Goal: Task Accomplishment & Management: Complete application form

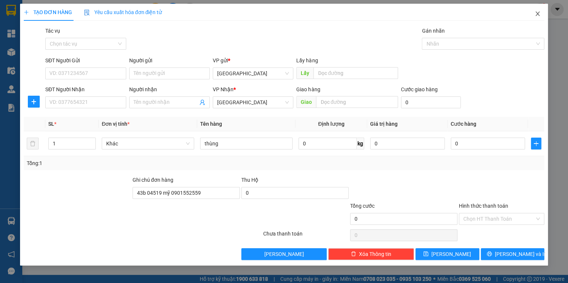
click at [539, 13] on icon "close" at bounding box center [538, 14] width 4 height 4
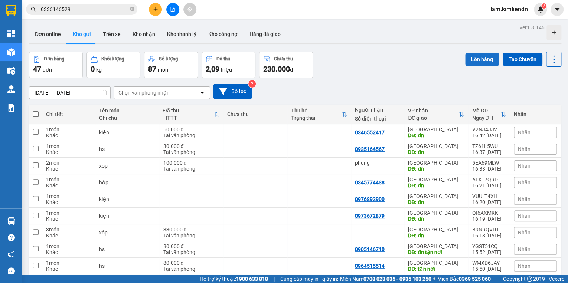
click at [471, 59] on button "Lên hàng" at bounding box center [483, 59] width 34 height 13
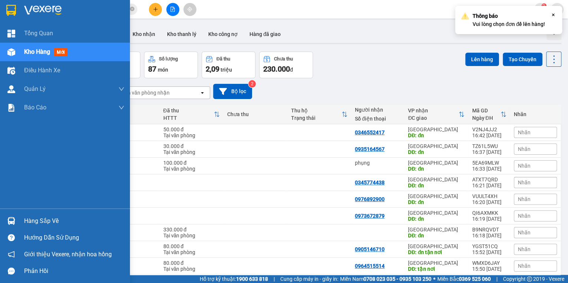
click at [65, 52] on span "mới" at bounding box center [61, 52] width 14 height 8
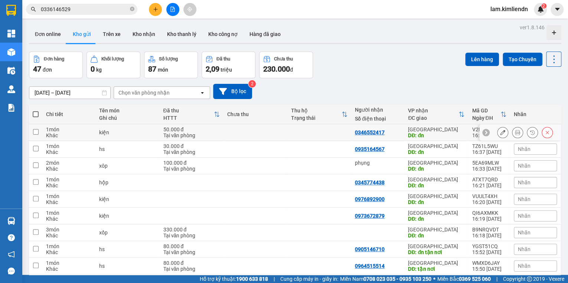
click at [36, 132] on input "checkbox" at bounding box center [36, 132] width 6 height 6
checkbox input "true"
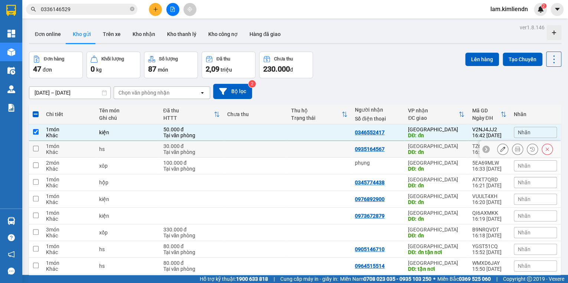
click at [35, 147] on input "checkbox" at bounding box center [36, 149] width 6 height 6
checkbox input "true"
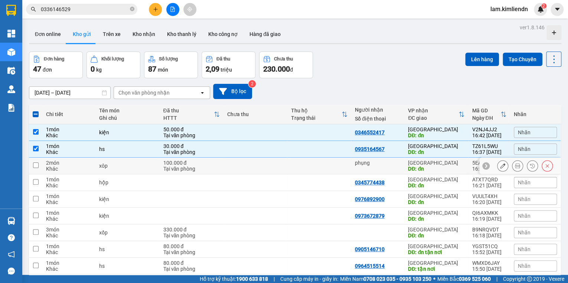
click at [35, 165] on input "checkbox" at bounding box center [36, 166] width 6 height 6
checkbox input "true"
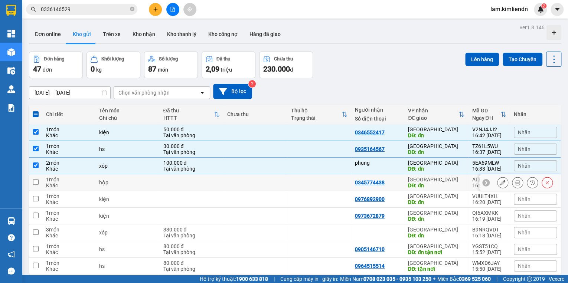
click at [35, 181] on input "checkbox" at bounding box center [36, 182] width 6 height 6
checkbox input "true"
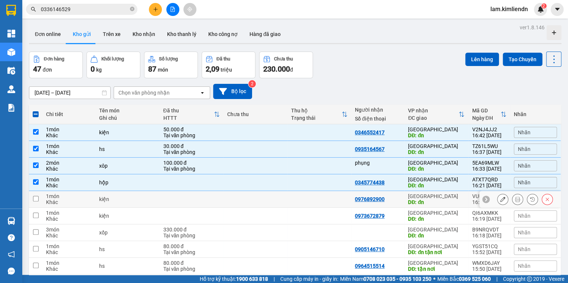
click at [35, 199] on input "checkbox" at bounding box center [36, 199] width 6 height 6
checkbox input "true"
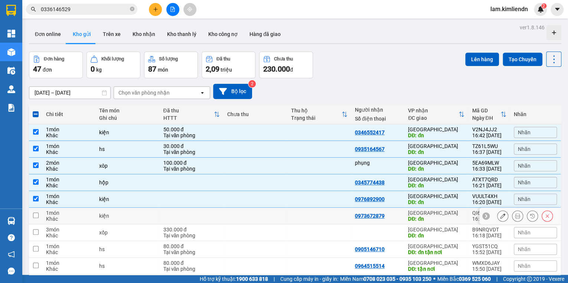
click at [36, 215] on input "checkbox" at bounding box center [36, 216] width 6 height 6
checkbox input "true"
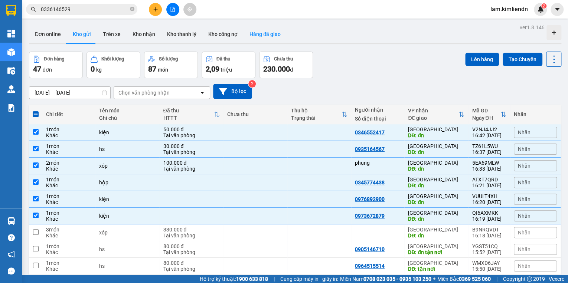
drag, startPoint x: 471, startPoint y: 56, endPoint x: 275, endPoint y: 25, distance: 199.4
click at [450, 52] on div "Đơn hàng 47 đơn Khối lượng 0 kg Số lượng 87 món Đã thu 2,09 triệu Chưa thu 230.…" at bounding box center [295, 65] width 533 height 27
click at [156, 12] on button at bounding box center [155, 9] width 13 height 13
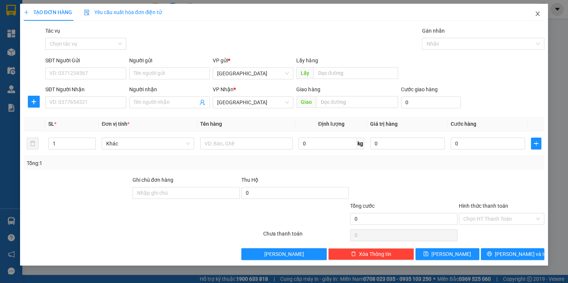
click at [535, 15] on span "Close" at bounding box center [538, 14] width 21 height 21
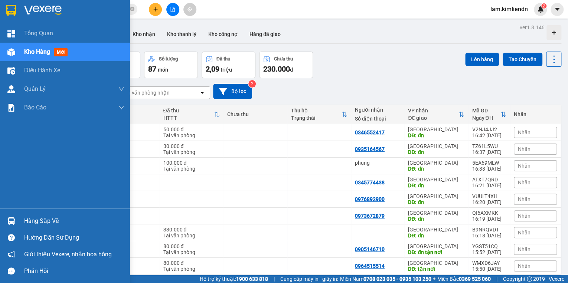
click at [61, 52] on span "mới" at bounding box center [61, 52] width 14 height 8
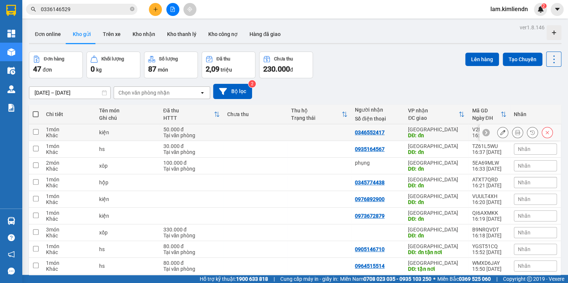
click at [37, 133] on input "checkbox" at bounding box center [36, 132] width 6 height 6
checkbox input "true"
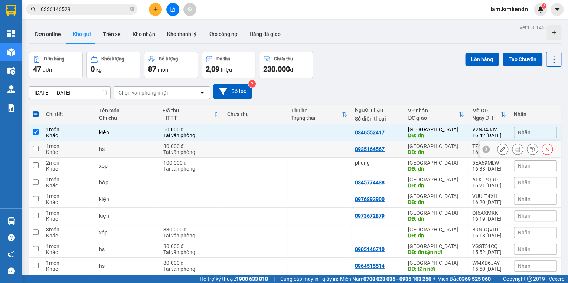
click at [35, 149] on input "checkbox" at bounding box center [36, 149] width 6 height 6
checkbox input "true"
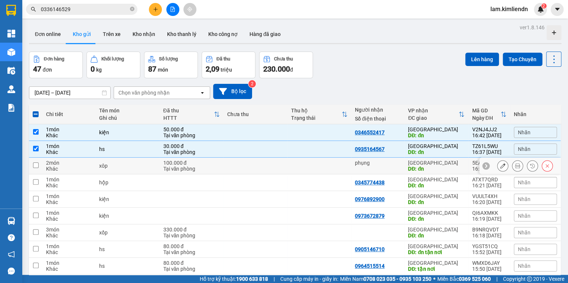
click at [35, 165] on input "checkbox" at bounding box center [36, 166] width 6 height 6
checkbox input "true"
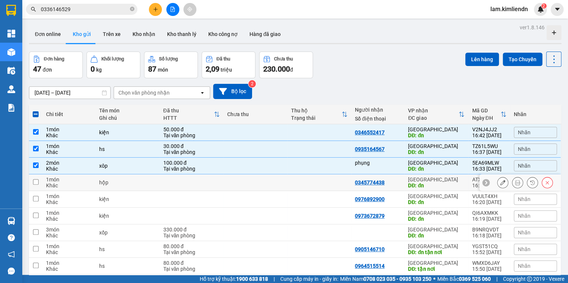
click at [35, 182] on input "checkbox" at bounding box center [36, 182] width 6 height 6
checkbox input "true"
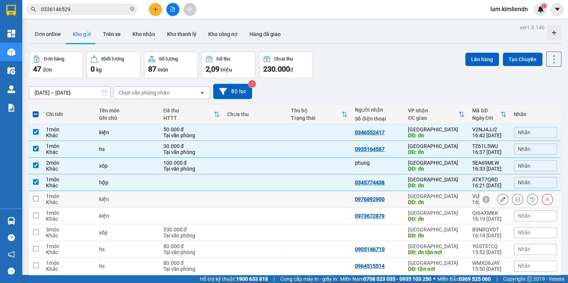
click at [36, 196] on input "checkbox" at bounding box center [36, 199] width 6 height 6
checkbox input "true"
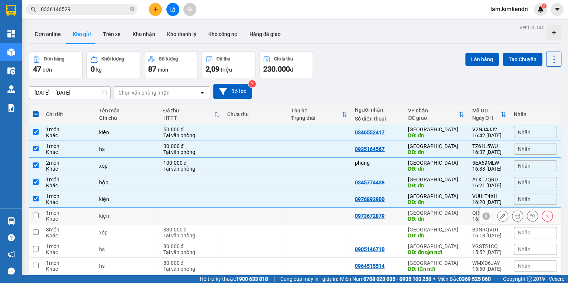
click at [35, 216] on input "checkbox" at bounding box center [36, 216] width 6 height 6
checkbox input "true"
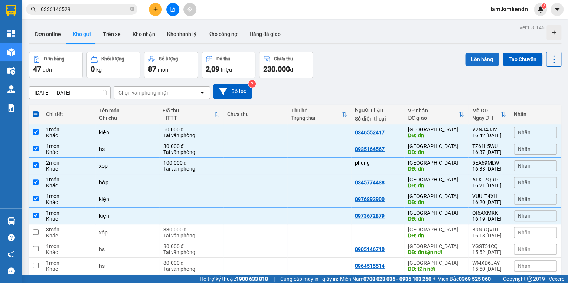
click at [476, 60] on button "Lên hàng" at bounding box center [483, 59] width 34 height 13
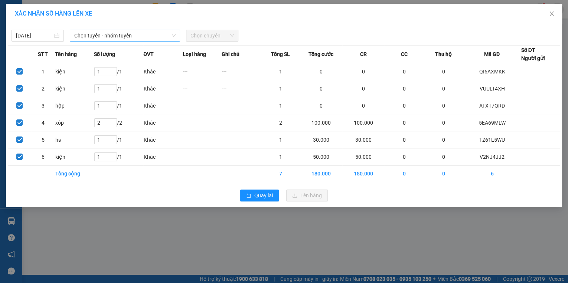
click at [91, 36] on span "Chọn tuyến - nhóm tuyến" at bounding box center [124, 35] width 101 height 11
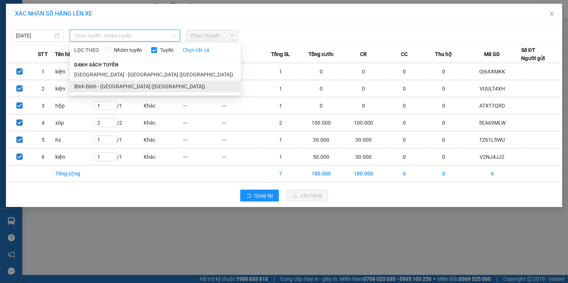
drag, startPoint x: 93, startPoint y: 88, endPoint x: 128, endPoint y: 61, distance: 44.2
click at [93, 88] on li "Bình Định - [GEOGRAPHIC_DATA] ([GEOGRAPHIC_DATA])" at bounding box center [155, 87] width 171 height 12
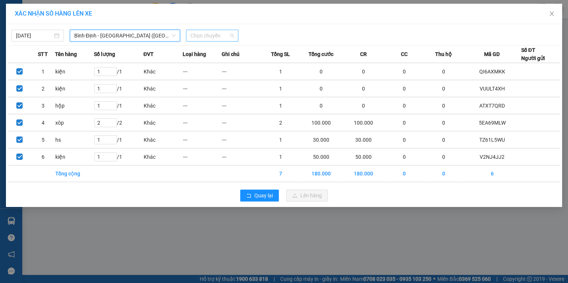
click at [201, 36] on span "Chọn chuyến" at bounding box center [212, 35] width 43 height 11
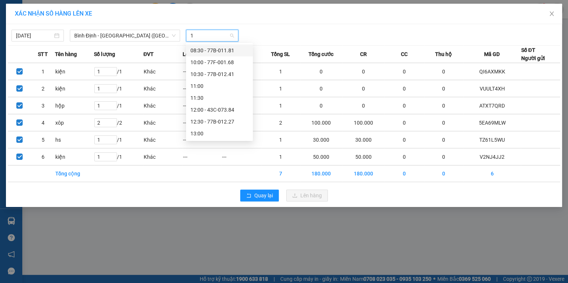
type input "17"
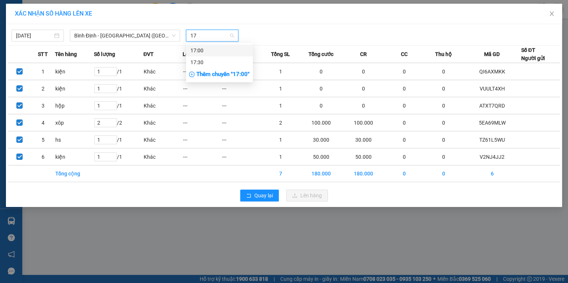
click at [206, 50] on div "17:00" at bounding box center [220, 50] width 58 height 8
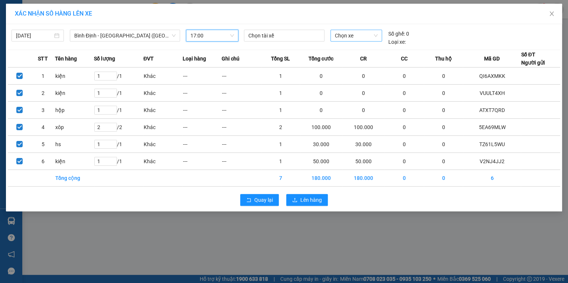
click at [345, 39] on span "Chọn xe" at bounding box center [356, 35] width 43 height 11
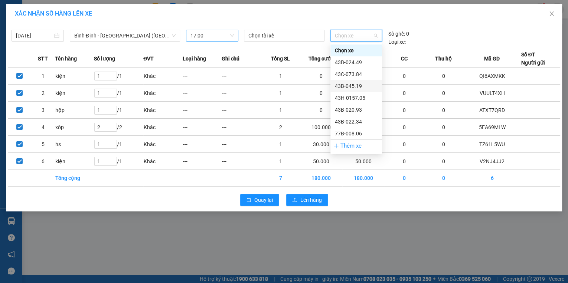
click at [356, 87] on div "43B-045.19" at bounding box center [356, 86] width 43 height 8
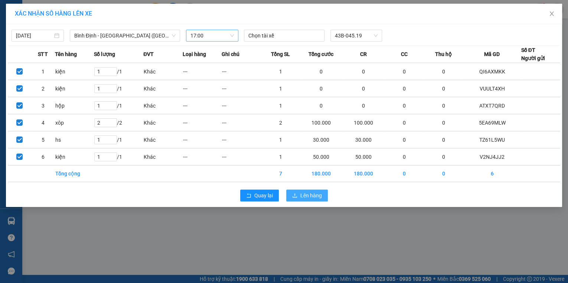
click at [296, 195] on icon "upload" at bounding box center [294, 195] width 5 height 5
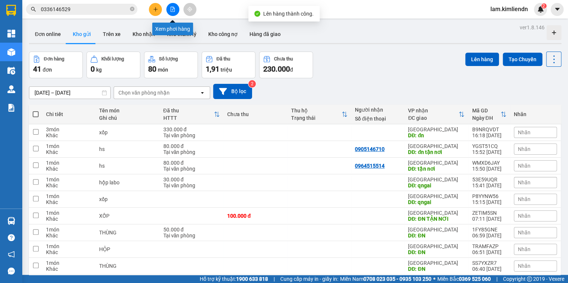
click at [171, 10] on icon "file-add" at bounding box center [172, 9] width 5 height 5
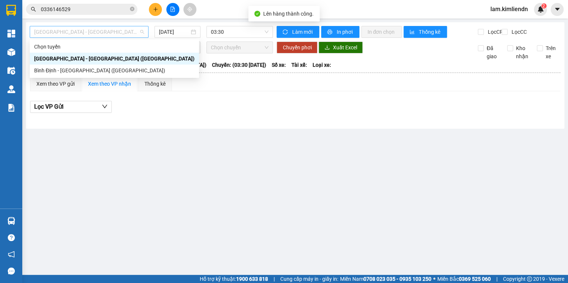
click at [62, 33] on span "[GEOGRAPHIC_DATA] - [GEOGRAPHIC_DATA] ([GEOGRAPHIC_DATA])" at bounding box center [89, 31] width 110 height 11
click at [70, 71] on div "Bình Định - [GEOGRAPHIC_DATA] ([GEOGRAPHIC_DATA])" at bounding box center [114, 71] width 160 height 8
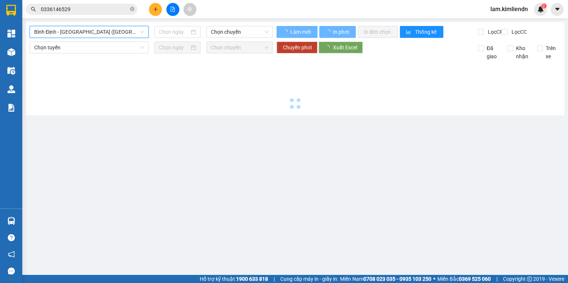
type input "[DATE]"
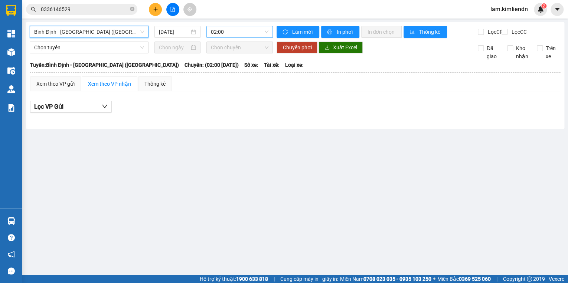
click at [224, 33] on span "02:00" at bounding box center [240, 31] width 58 height 11
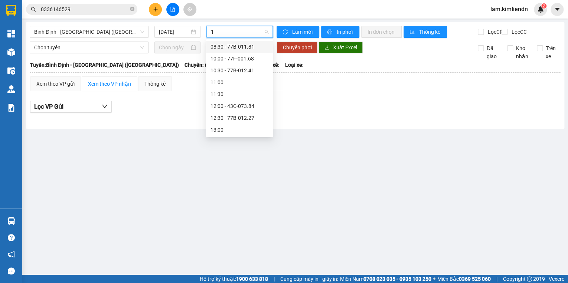
type input "17"
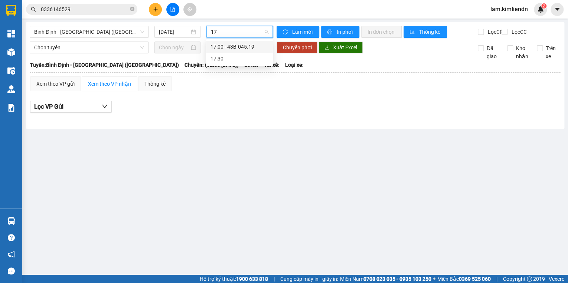
click at [246, 46] on div "17:00 - 43B-045.19" at bounding box center [240, 47] width 58 height 8
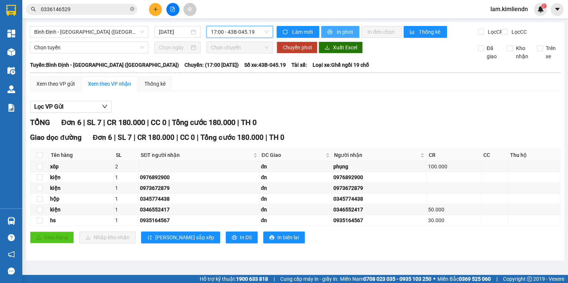
click at [328, 30] on icon "printer" at bounding box center [329, 31] width 5 height 5
drag, startPoint x: 151, startPoint y: 11, endPoint x: 170, endPoint y: 53, distance: 46.4
click at [152, 16] on div at bounding box center [173, 9] width 56 height 13
click at [157, 9] on icon "plus" at bounding box center [155, 9] width 4 height 0
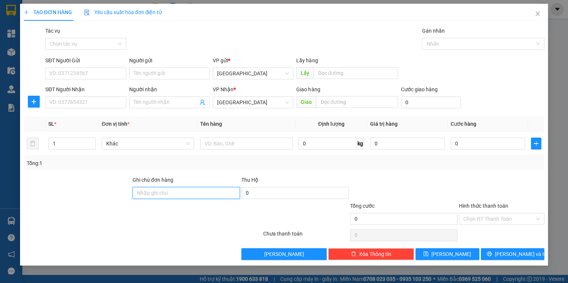
click at [135, 193] on input "Ghi chú đơn hàng" at bounding box center [186, 193] width 107 height 12
type input "mỹ 0901552559"
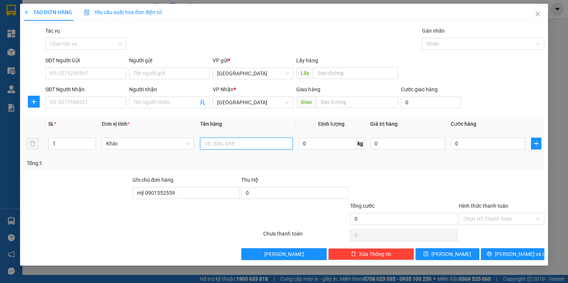
click at [204, 143] on input "text" at bounding box center [246, 144] width 93 height 12
type input "hs"
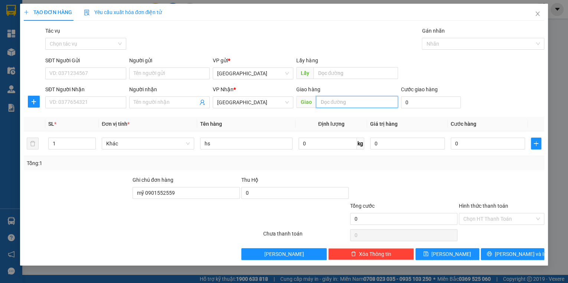
click at [318, 101] on input "text" at bounding box center [357, 102] width 82 height 12
type input "d"
type input "đn"
click at [460, 145] on input "0" at bounding box center [488, 144] width 75 height 12
type input "3"
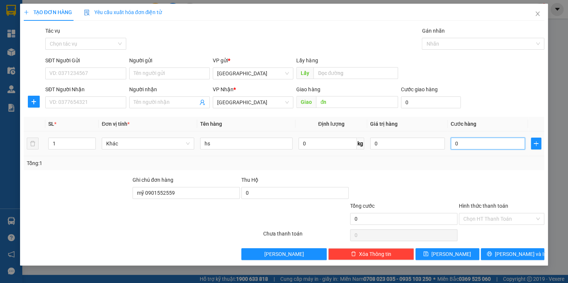
type input "3"
type input "30"
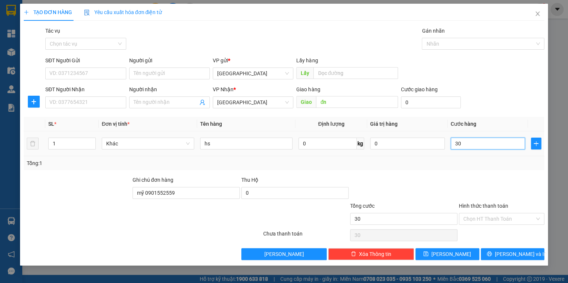
type input "300"
type input "3.000"
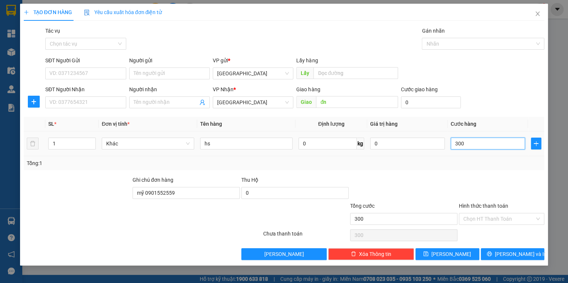
type input "3.000"
type input "30.000"
click at [461, 218] on div "Chọn HT Thanh Toán" at bounding box center [501, 219] width 85 height 12
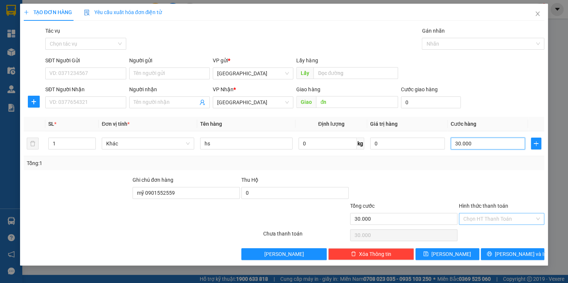
type input "30.000"
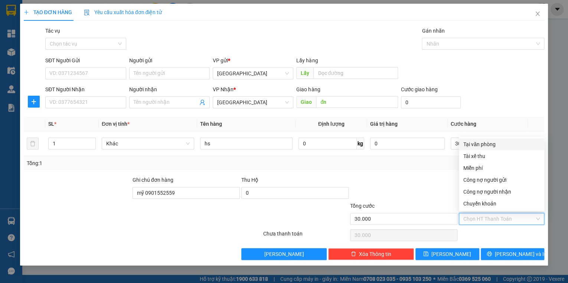
click at [468, 145] on div "Tại văn phòng" at bounding box center [502, 144] width 77 height 8
type input "0"
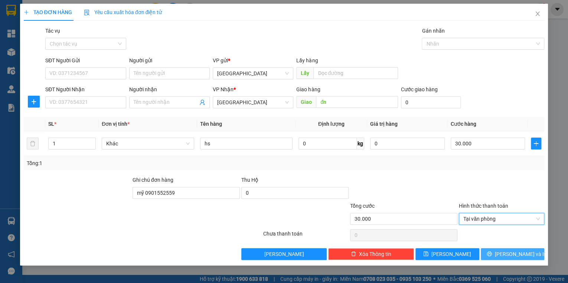
drag, startPoint x: 502, startPoint y: 254, endPoint x: 497, endPoint y: 251, distance: 5.5
click at [492, 254] on icon "printer" at bounding box center [489, 254] width 5 height 5
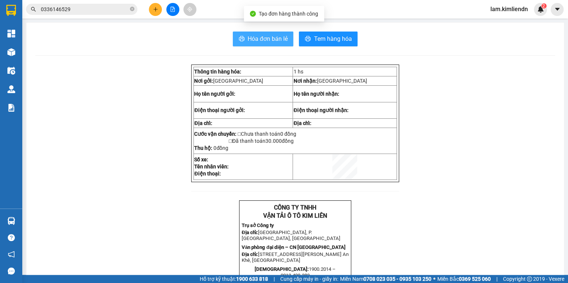
click at [240, 35] on button "Hóa đơn bán lẻ" at bounding box center [263, 39] width 61 height 15
click at [158, 12] on button at bounding box center [155, 9] width 13 height 13
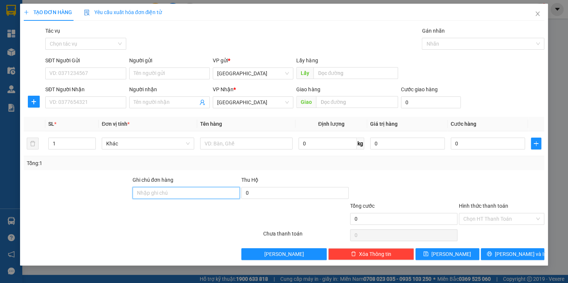
click at [145, 192] on input "Ghi chú đơn hàng" at bounding box center [186, 193] width 107 height 12
click at [143, 195] on input "Ghi chú đơn hàng" at bounding box center [186, 193] width 107 height 12
type input "mỹ 0901552559"
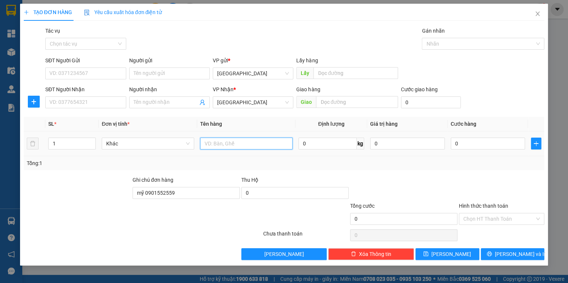
click at [211, 146] on input "text" at bounding box center [246, 144] width 93 height 12
type input "xốp"
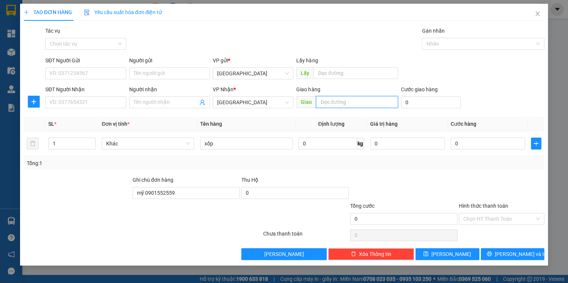
click at [316, 102] on input "text" at bounding box center [357, 102] width 82 height 12
type input "d"
type input "đn"
click at [460, 145] on input "0" at bounding box center [488, 144] width 75 height 12
type input "4"
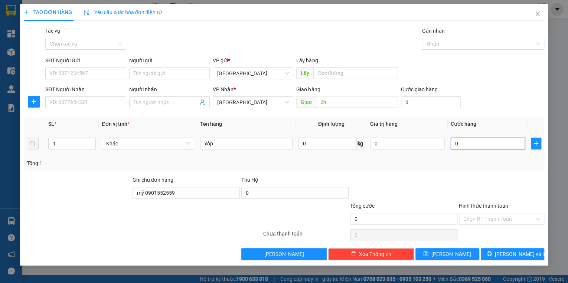
type input "4"
type input "40"
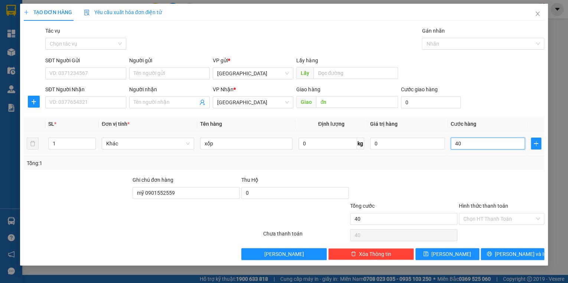
type input "400"
type input "4.000"
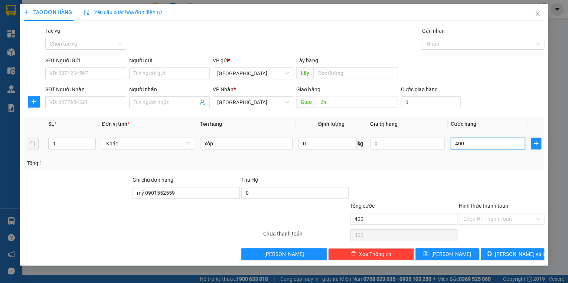
type input "4.000"
type input "40.000"
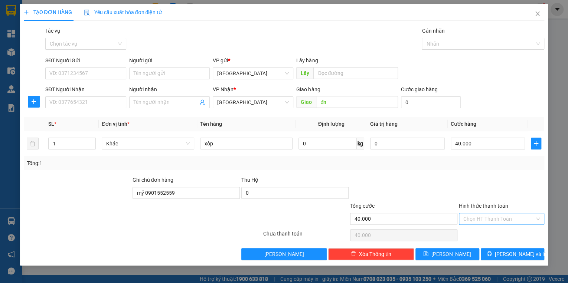
drag, startPoint x: 487, startPoint y: 217, endPoint x: 485, endPoint y: 203, distance: 14.6
click at [487, 218] on input "Hình thức thanh toán" at bounding box center [499, 219] width 71 height 11
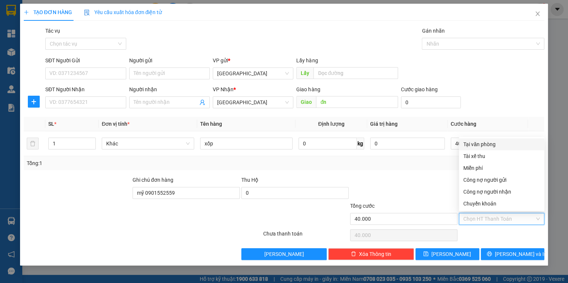
drag, startPoint x: 477, startPoint y: 143, endPoint x: 479, endPoint y: 159, distance: 15.3
click at [477, 145] on div "Tại văn phòng" at bounding box center [502, 144] width 77 height 8
type input "0"
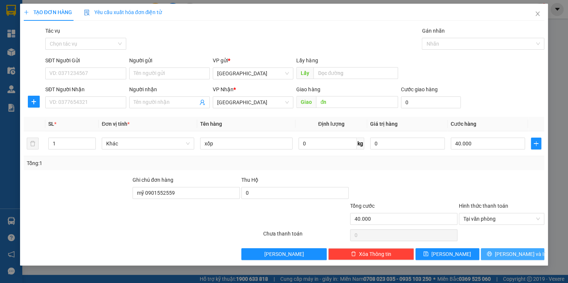
drag, startPoint x: 498, startPoint y: 256, endPoint x: 422, endPoint y: 186, distance: 103.6
click at [498, 256] on button "[PERSON_NAME] và In" at bounding box center [513, 255] width 64 height 12
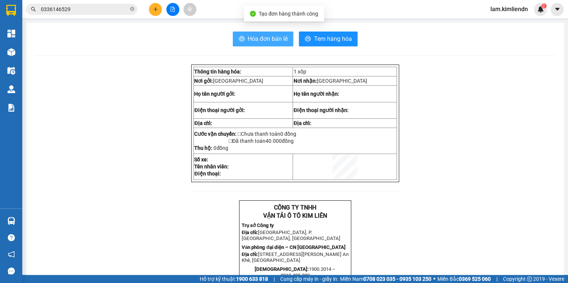
click at [241, 38] on icon "printer" at bounding box center [242, 38] width 6 height 5
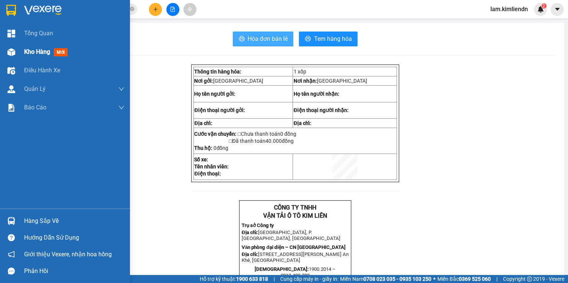
drag, startPoint x: 56, startPoint y: 53, endPoint x: 59, endPoint y: 51, distance: 3.8
click at [56, 53] on span "mới" at bounding box center [61, 52] width 14 height 8
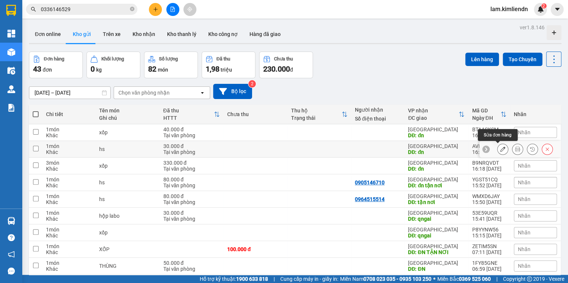
click at [500, 149] on icon at bounding box center [502, 149] width 5 height 5
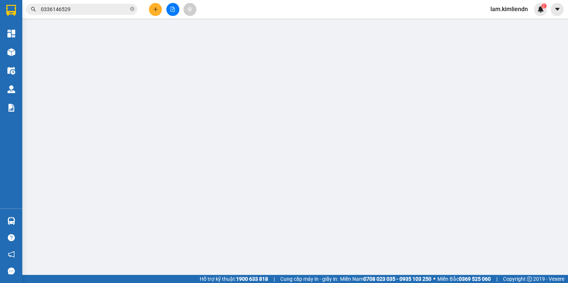
type input "đn"
type input "mỹ 0901552559"
type input "30.000"
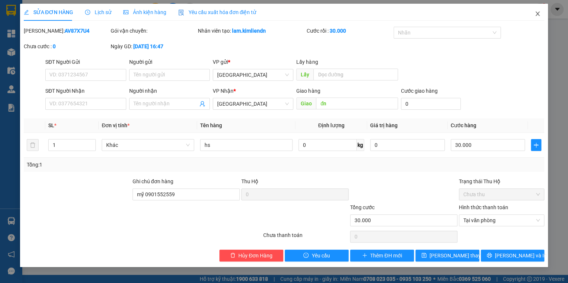
click at [536, 15] on icon "close" at bounding box center [538, 14] width 6 height 6
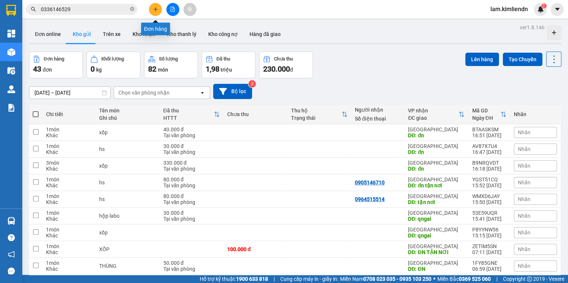
click at [156, 9] on icon "plus" at bounding box center [155, 9] width 5 height 5
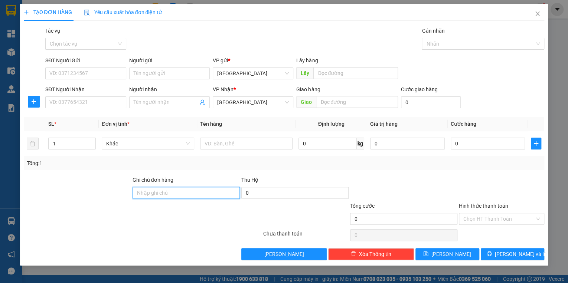
click at [141, 192] on input "Ghi chú đơn hàng" at bounding box center [186, 193] width 107 height 12
type input "mỹ 0901552559"
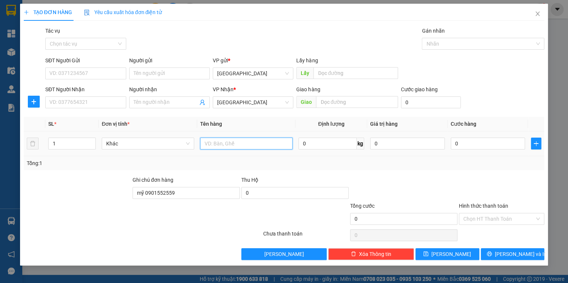
click at [213, 143] on input "text" at bounding box center [246, 144] width 93 height 12
type input "bì nem"
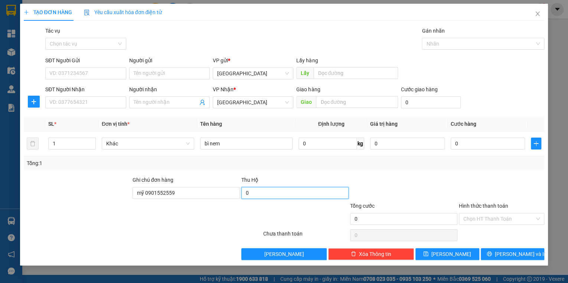
click at [251, 194] on input "0" at bounding box center [294, 193] width 107 height 12
type input "340.000"
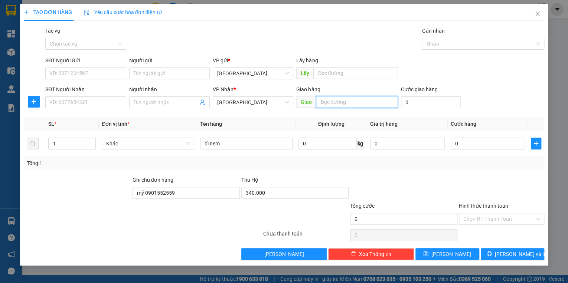
click at [318, 100] on input "text" at bounding box center [357, 102] width 82 height 12
type input "d"
type input "đn"
click at [461, 144] on input "0" at bounding box center [488, 144] width 75 height 12
type input "3"
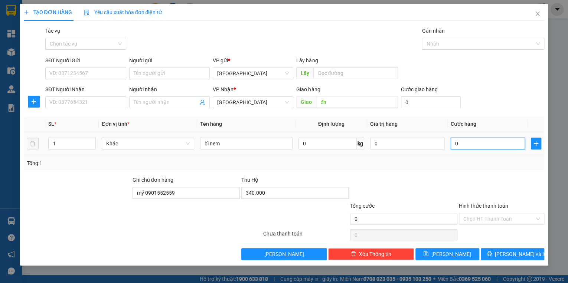
type input "3"
type input "30"
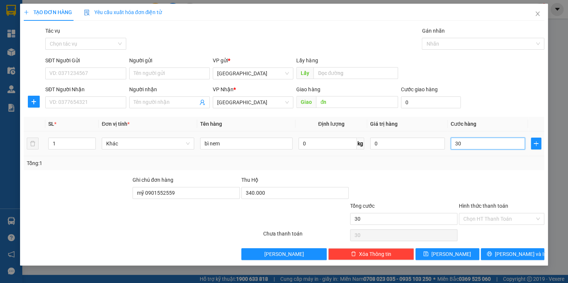
type input "300"
type input "3.000"
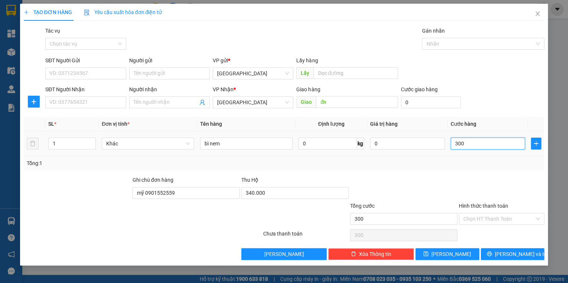
type input "3.000"
type input "30.000"
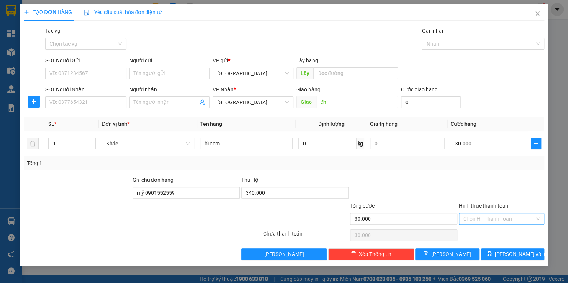
click at [495, 221] on input "Hình thức thanh toán" at bounding box center [499, 219] width 71 height 11
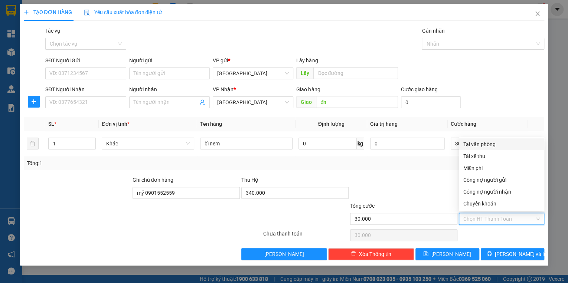
click at [491, 146] on div "Tại văn phòng" at bounding box center [502, 144] width 77 height 8
type input "0"
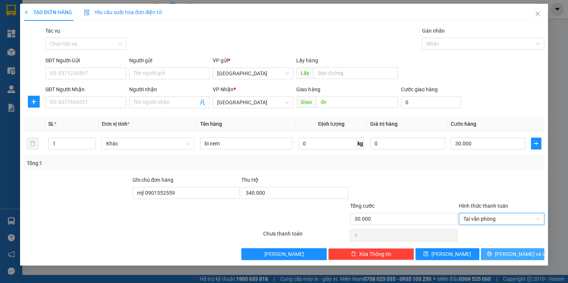
click at [492, 254] on icon "printer" at bounding box center [489, 254] width 5 height 5
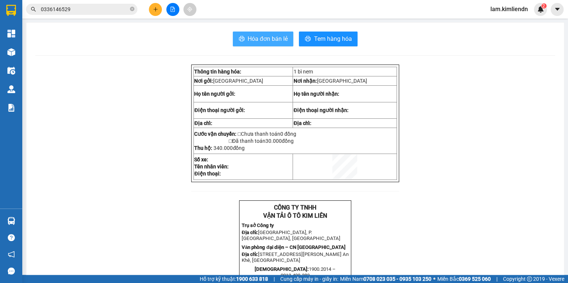
click at [239, 39] on icon "printer" at bounding box center [242, 38] width 6 height 5
drag, startPoint x: 152, startPoint y: 6, endPoint x: 156, endPoint y: 173, distance: 167.2
click at [156, 18] on body "Kết quả tìm kiếm ( 1 ) Bộ lọc Mã ĐH Trạng thái Món hàng Thu hộ Tổng cước Chưa c…" at bounding box center [284, 141] width 568 height 283
click at [154, 9] on icon "plus" at bounding box center [155, 9] width 5 height 5
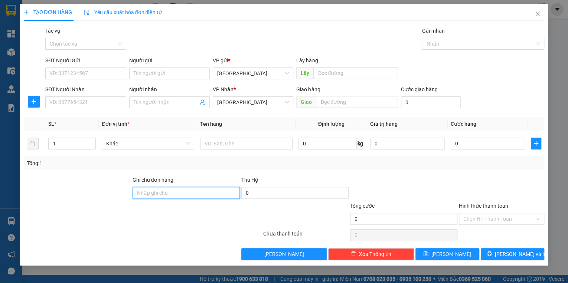
click at [143, 193] on input "Ghi chú đơn hàng" at bounding box center [186, 193] width 107 height 12
type input "mỹ 0901552559"
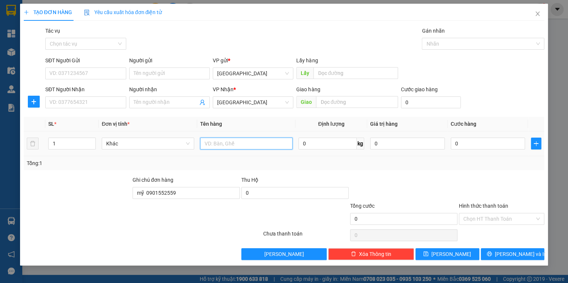
click at [205, 144] on input "text" at bounding box center [246, 144] width 93 height 12
type input "hs"
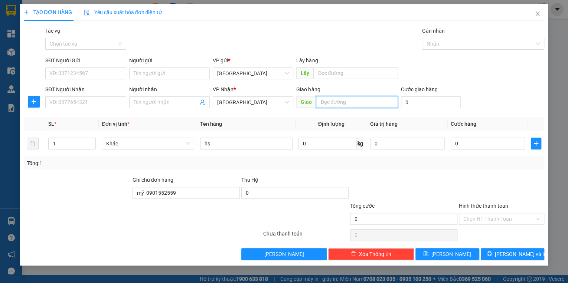
click at [317, 100] on input "text" at bounding box center [357, 102] width 82 height 12
type input "d"
type input "đn"
click at [462, 145] on input "0" at bounding box center [488, 144] width 75 height 12
type input "3"
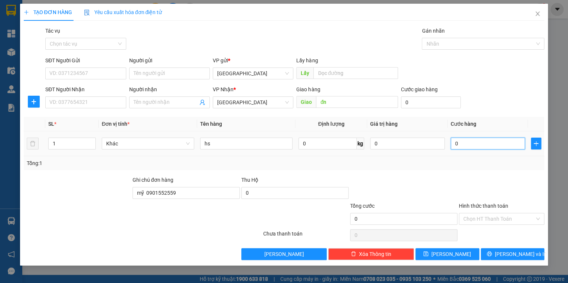
type input "3"
type input "30"
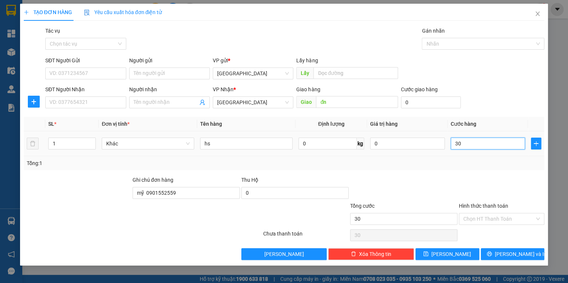
type input "300"
type input "3.000"
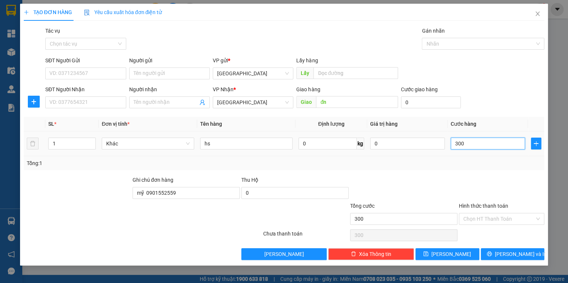
type input "3.000"
type input "30.000"
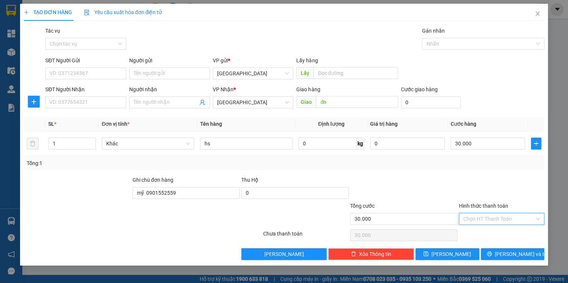
click at [481, 220] on input "Hình thức thanh toán" at bounding box center [499, 219] width 71 height 11
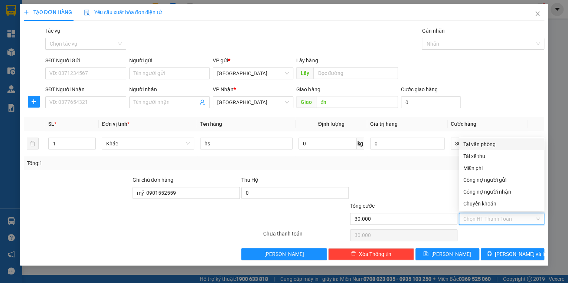
click at [465, 144] on div "Tại văn phòng" at bounding box center [502, 144] width 77 height 8
type input "0"
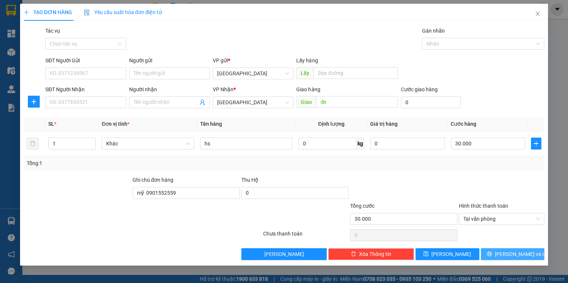
click at [492, 254] on icon "printer" at bounding box center [489, 254] width 5 height 5
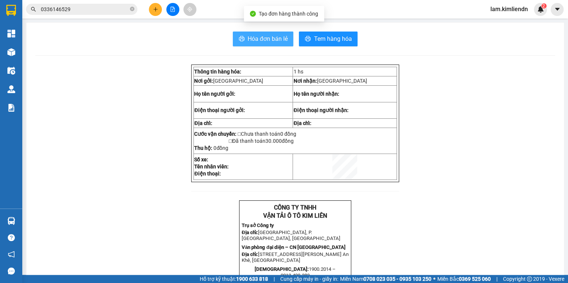
click at [235, 39] on button "Hóa đơn bán lẻ" at bounding box center [263, 39] width 61 height 15
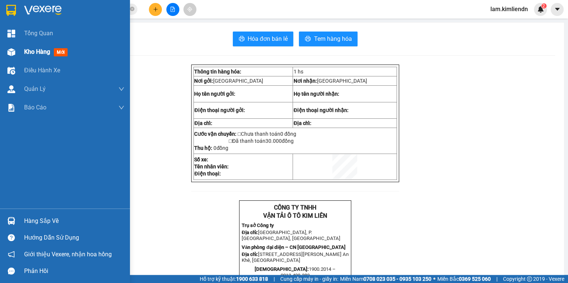
click at [59, 55] on span "mới" at bounding box center [61, 52] width 14 height 8
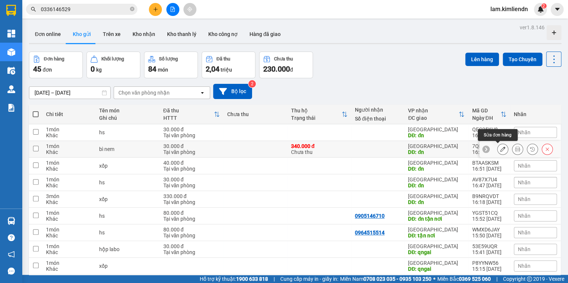
click at [498, 149] on button at bounding box center [503, 149] width 10 height 13
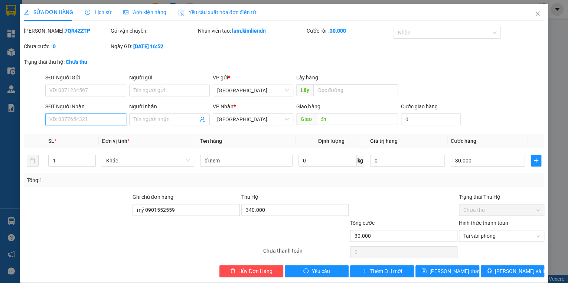
click at [55, 121] on input "SĐT Người Nhận" at bounding box center [85, 120] width 81 height 12
type input "0942499153"
click at [431, 270] on button "[PERSON_NAME] thay đổi" at bounding box center [448, 272] width 64 height 12
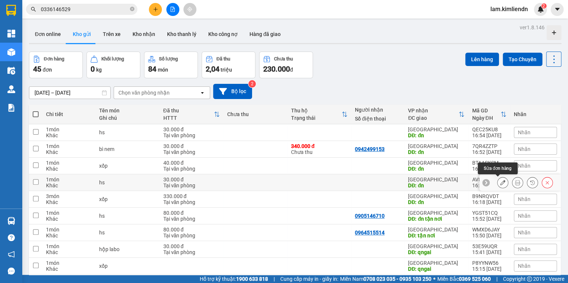
click at [500, 181] on icon at bounding box center [502, 182] width 5 height 5
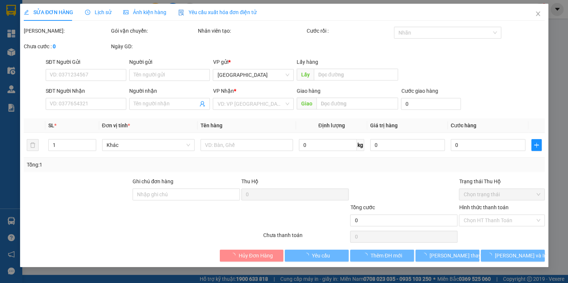
type input "đn"
type input "mỹ 0901552559"
type input "30.000"
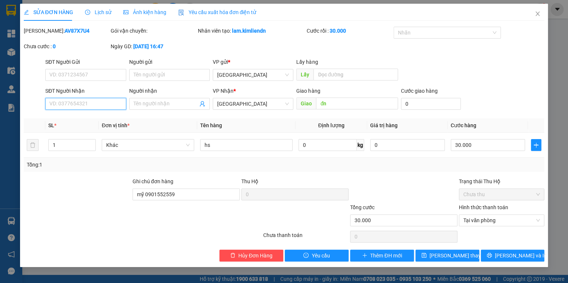
click at [56, 106] on input "SĐT Người Nhận" at bounding box center [85, 104] width 81 height 12
type input "0989397398"
click at [427, 254] on icon "save" at bounding box center [424, 255] width 5 height 5
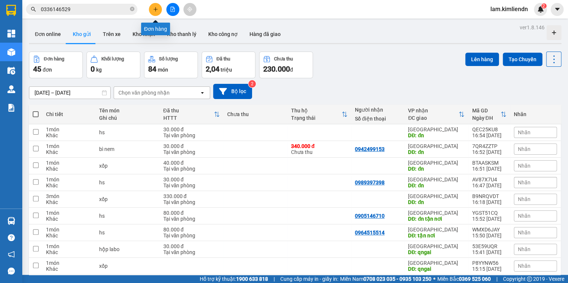
click at [155, 12] on icon "plus" at bounding box center [155, 9] width 5 height 5
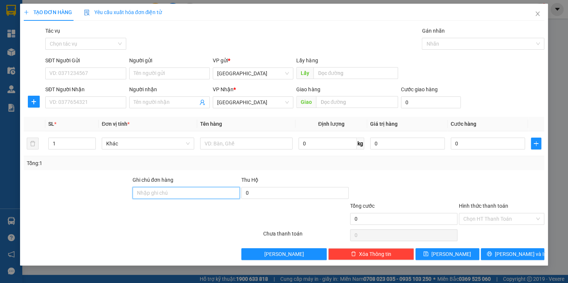
click at [139, 192] on input "Ghi chú đơn hàng" at bounding box center [186, 193] width 107 height 12
click at [176, 194] on input "77g 00022 lan" at bounding box center [186, 193] width 107 height 12
click at [202, 192] on input "77g 00022 lan 0914012266" at bounding box center [186, 193] width 107 height 12
type input "77g 00022 lan 0914012266"
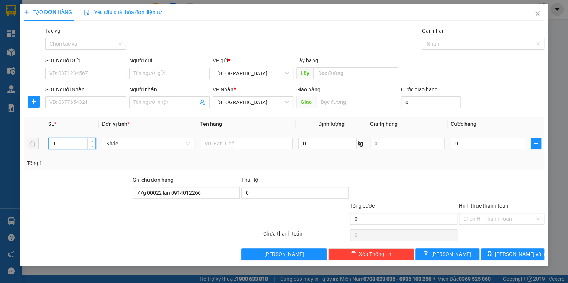
click at [59, 144] on input "1" at bounding box center [72, 143] width 47 height 11
type input "1"
click at [236, 144] on input "text" at bounding box center [246, 144] width 93 height 12
type input "xốp"
click at [311, 100] on span "Giao" at bounding box center [306, 102] width 20 height 12
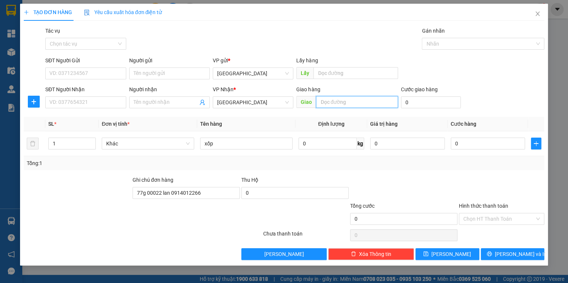
click at [316, 101] on input "text" at bounding box center [357, 102] width 82 height 12
type input "d"
type input "đn"
click at [492, 256] on icon "printer" at bounding box center [489, 254] width 5 height 5
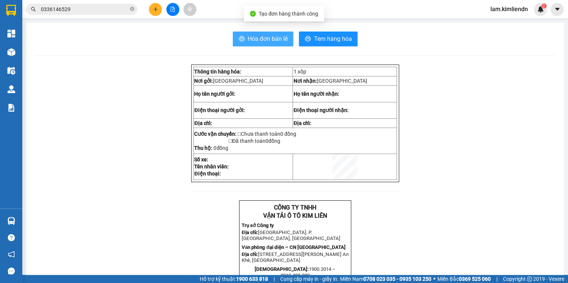
click at [239, 39] on icon "printer" at bounding box center [242, 39] width 6 height 6
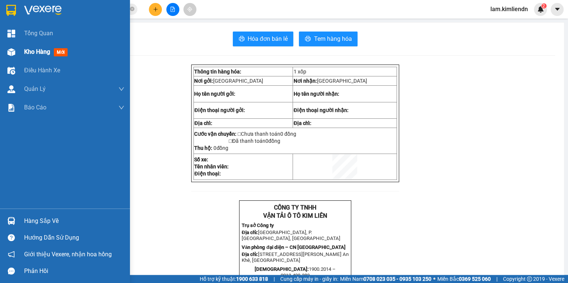
click at [62, 55] on span "mới" at bounding box center [61, 52] width 14 height 8
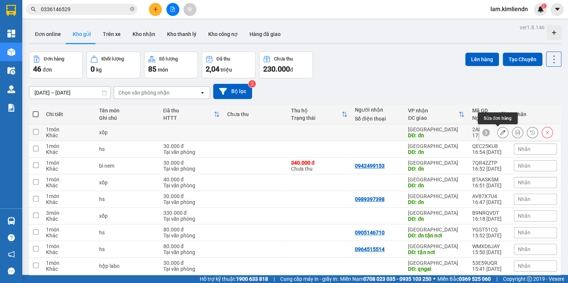
click at [500, 134] on icon at bounding box center [502, 132] width 5 height 5
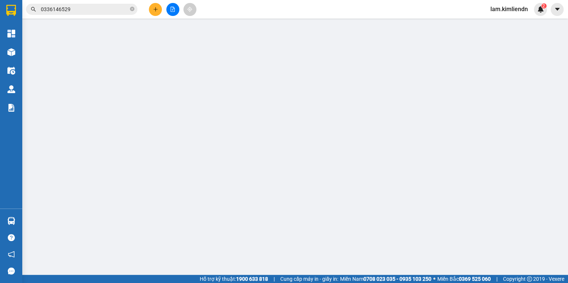
type input "đn"
type input "77g 00022 lan 0914012266"
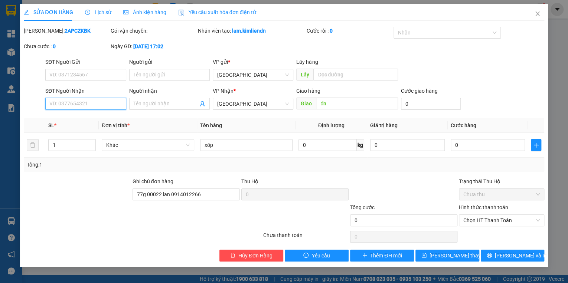
click at [60, 103] on input "SĐT Người Nhận" at bounding box center [85, 104] width 81 height 12
type input "0905686775"
click at [435, 256] on button "[PERSON_NAME] thay đổi" at bounding box center [448, 256] width 64 height 12
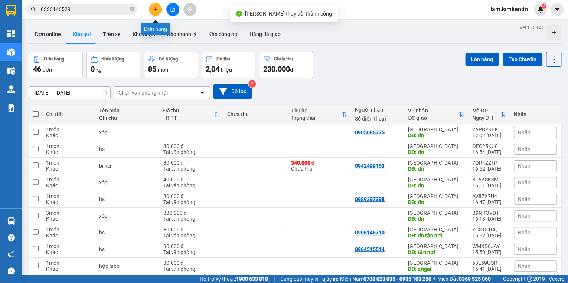
click at [151, 10] on button at bounding box center [155, 9] width 13 height 13
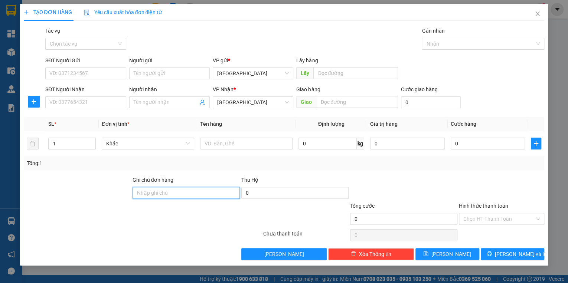
click at [138, 191] on input "Ghi chú đơn hàng" at bounding box center [186, 193] width 107 height 12
type input "lan 0914012266"
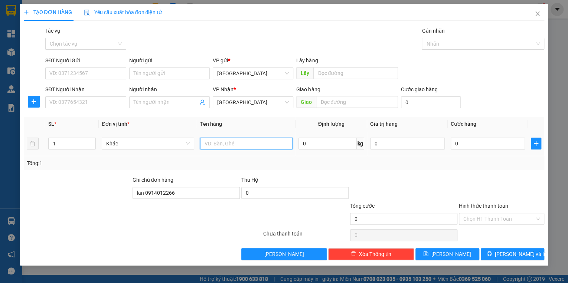
click at [211, 144] on input "text" at bounding box center [246, 144] width 93 height 12
type input "xốp"
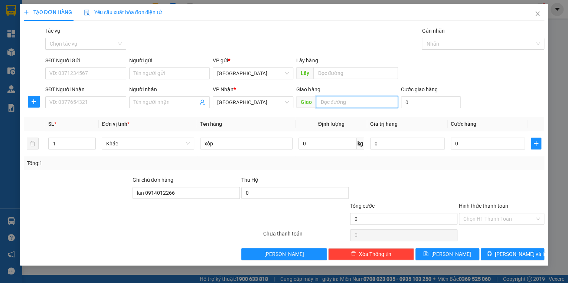
click at [316, 101] on input "text" at bounding box center [357, 102] width 82 height 12
type input "d"
type input "đn"
click at [53, 104] on input "SĐT Người Nhận" at bounding box center [85, 103] width 81 height 12
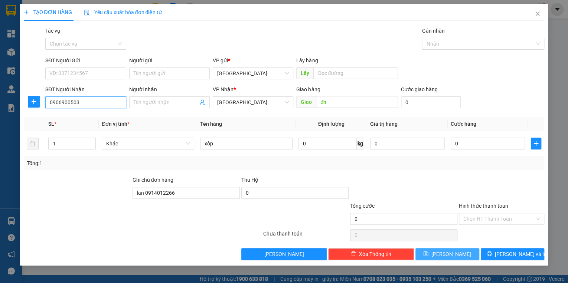
type input "0906900503"
click at [444, 254] on button "[PERSON_NAME]" at bounding box center [448, 255] width 64 height 12
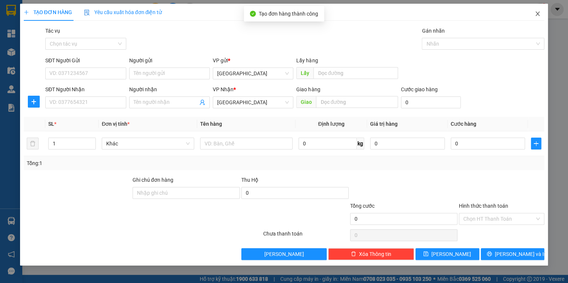
drag, startPoint x: 538, startPoint y: 13, endPoint x: 221, endPoint y: 1, distance: 317.5
click at [537, 13] on icon "close" at bounding box center [538, 14] width 6 height 6
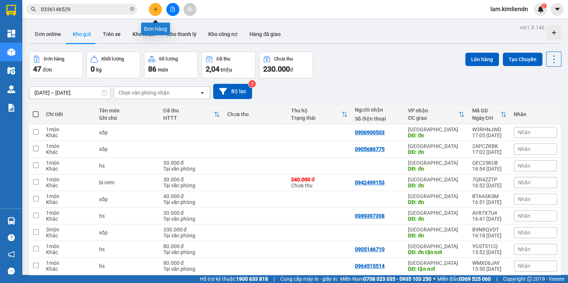
click at [155, 9] on icon "plus" at bounding box center [155, 9] width 5 height 5
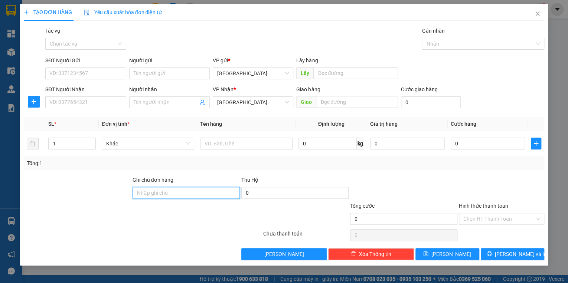
click at [143, 193] on input "Ghi chú đơn hàng" at bounding box center [186, 193] width 107 height 12
type input "lan 0914012266"
click at [58, 144] on input "1" at bounding box center [72, 143] width 47 height 11
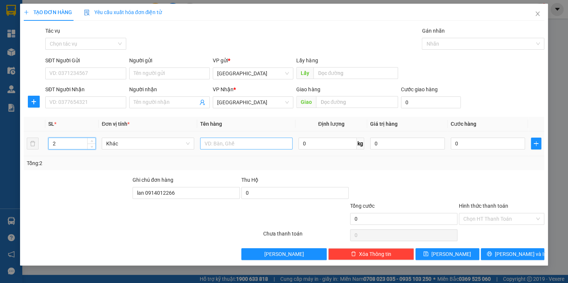
type input "2"
click at [213, 143] on input "text" at bounding box center [246, 144] width 93 height 12
type input "xốp"
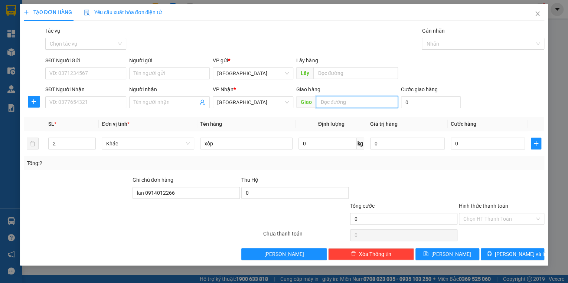
click at [317, 101] on input "text" at bounding box center [357, 102] width 82 height 12
type input "d"
type input "đn"
click at [461, 143] on input "0" at bounding box center [488, 144] width 75 height 12
type input "2"
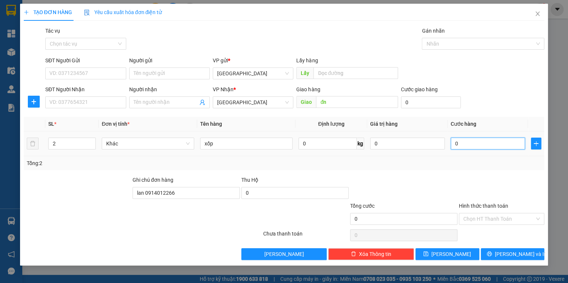
type input "2"
type input "25"
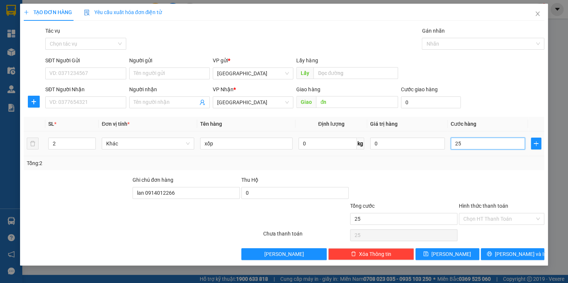
type input "250"
type input "2.500"
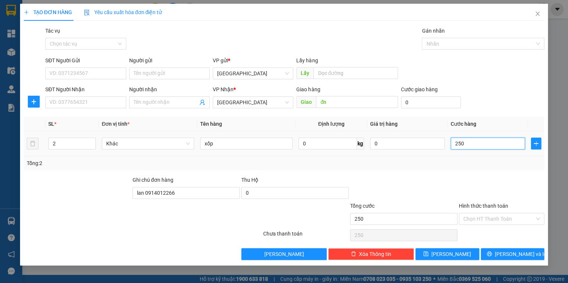
type input "2.500"
type input "25.000"
type input "250.000"
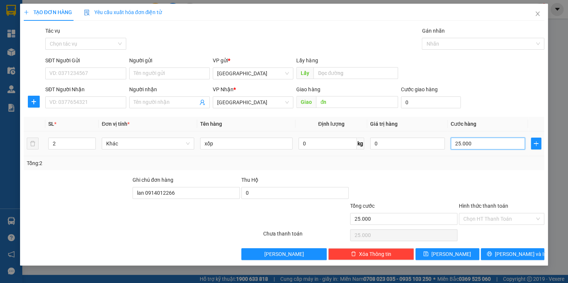
type input "250.000"
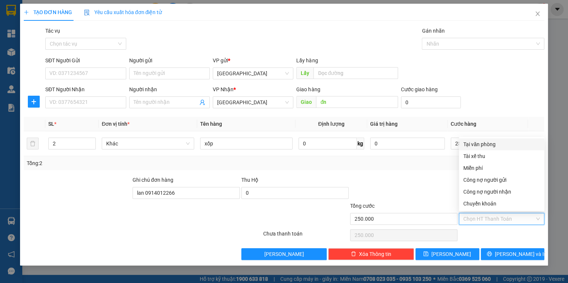
click at [489, 221] on input "Hình thức thanh toán" at bounding box center [499, 219] width 71 height 11
click at [484, 145] on div "Tại văn phòng" at bounding box center [502, 144] width 77 height 8
type input "0"
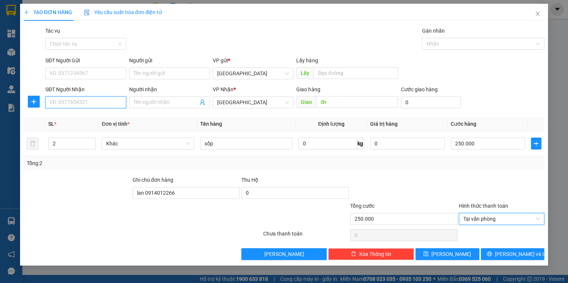
click at [61, 103] on input "SĐT Người Nhận" at bounding box center [85, 103] width 81 height 12
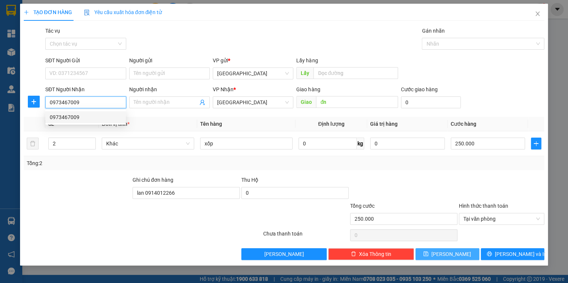
type input "0973467009"
click at [429, 254] on icon "save" at bounding box center [426, 254] width 5 height 5
type input "1"
type input "0"
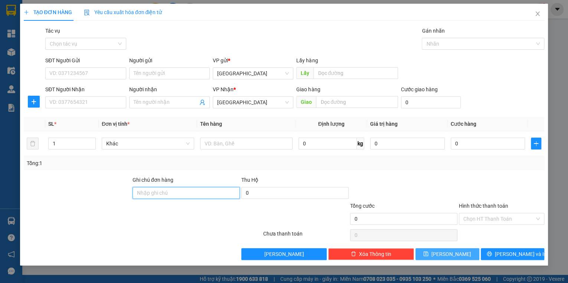
click at [139, 193] on input "Ghi chú đơn hàng" at bounding box center [186, 193] width 107 height 12
type input "lan 0914012266"
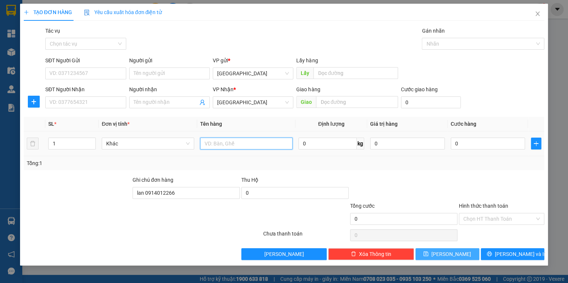
click at [210, 143] on input "text" at bounding box center [246, 144] width 93 height 12
type input "hs"
drag, startPoint x: 312, startPoint y: 103, endPoint x: 309, endPoint y: 97, distance: 5.8
click at [312, 103] on span "Giao" at bounding box center [306, 102] width 20 height 12
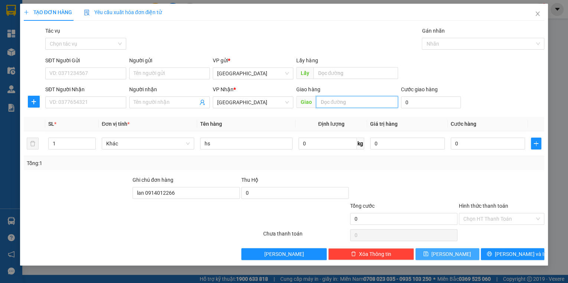
click at [314, 101] on span "Giao" at bounding box center [347, 102] width 102 height 12
type input "d"
type input "đn tận nơi"
click at [463, 143] on input "0" at bounding box center [488, 144] width 75 height 12
type input "8"
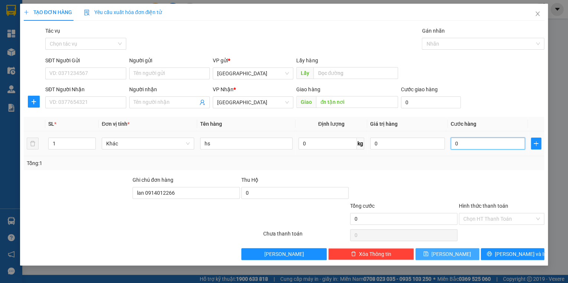
type input "8"
type input "80"
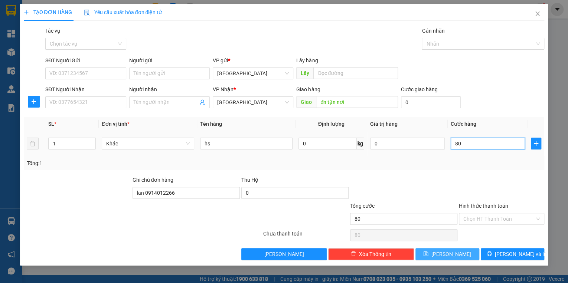
type input "800"
type input "8.000"
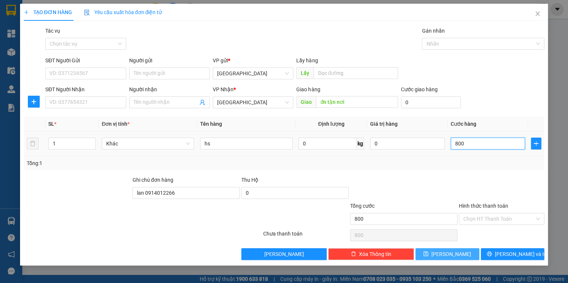
type input "8.000"
type input "80.000"
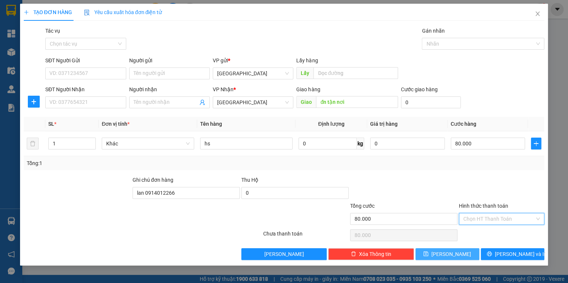
click at [477, 218] on input "Hình thức thanh toán" at bounding box center [499, 219] width 71 height 11
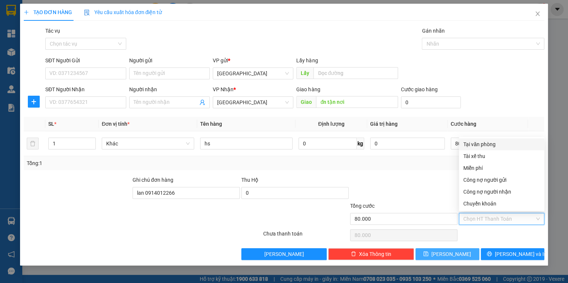
drag, startPoint x: 479, startPoint y: 145, endPoint x: 505, endPoint y: 211, distance: 70.6
click at [480, 145] on div "Tại văn phòng" at bounding box center [502, 144] width 77 height 8
type input "0"
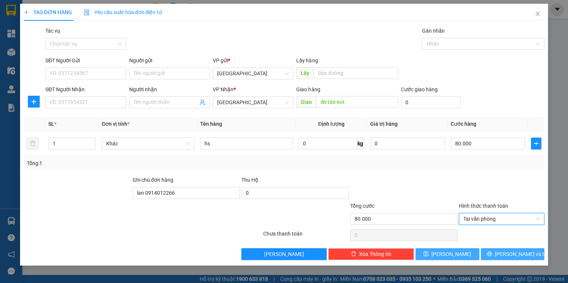
click at [492, 252] on icon "printer" at bounding box center [489, 254] width 5 height 5
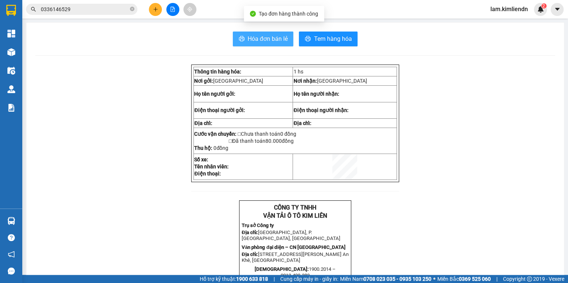
click at [239, 42] on icon "printer" at bounding box center [242, 39] width 6 height 6
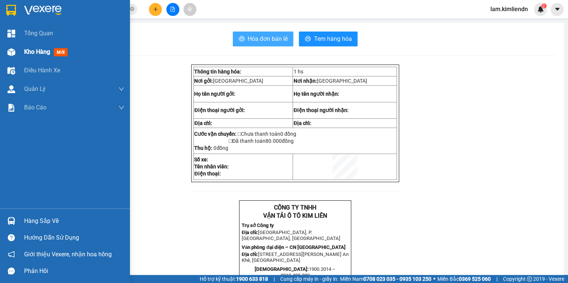
click at [64, 53] on span "mới" at bounding box center [61, 52] width 14 height 8
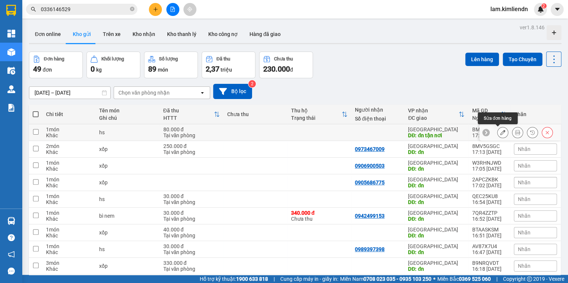
click at [498, 134] on button at bounding box center [503, 132] width 10 height 13
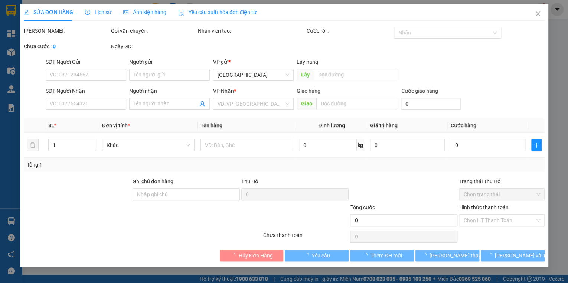
type input "đn tận nơi"
type input "lan 0914012266"
type input "80.000"
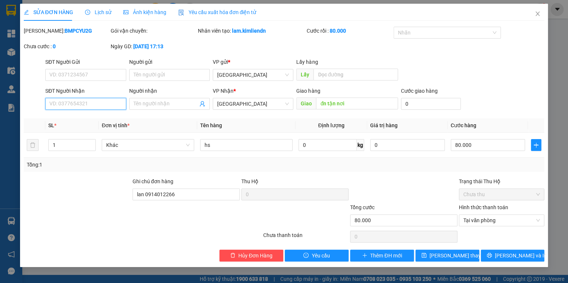
click at [64, 104] on input "SĐT Người Nhận" at bounding box center [85, 104] width 81 height 12
type input "0799404061"
drag, startPoint x: 432, startPoint y: 255, endPoint x: 407, endPoint y: 244, distance: 27.3
click at [427, 255] on icon "save" at bounding box center [424, 255] width 5 height 5
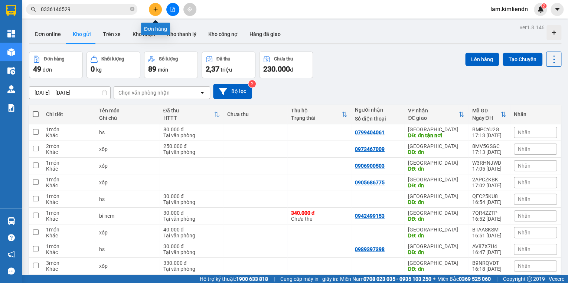
click at [150, 8] on button at bounding box center [155, 9] width 13 height 13
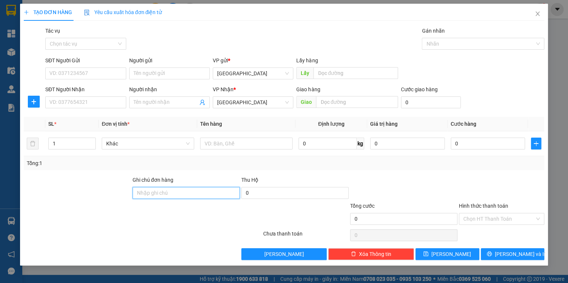
click at [139, 193] on input "Ghi chú đơn hàng" at bounding box center [186, 193] width 107 height 12
type input "77b00716 thạnh 0934072447"
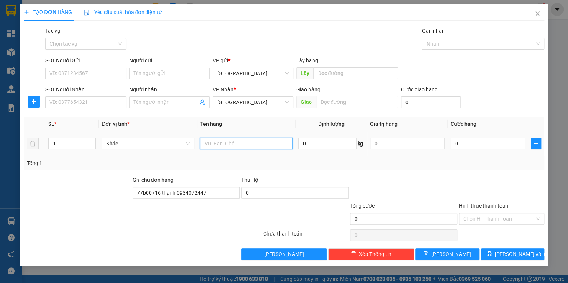
click at [211, 143] on input "text" at bounding box center [246, 144] width 93 height 12
type input "thùng"
click at [313, 100] on span "Giao" at bounding box center [306, 102] width 20 height 12
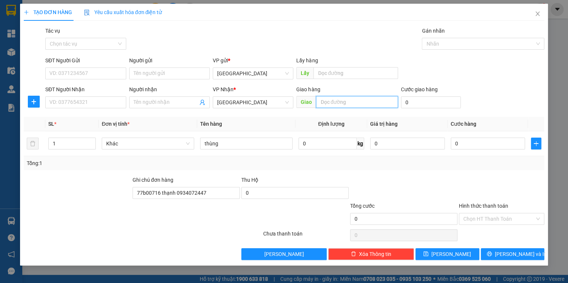
drag, startPoint x: 317, startPoint y: 100, endPoint x: 322, endPoint y: 97, distance: 6.3
click at [321, 98] on input "text" at bounding box center [357, 102] width 82 height 12
type input "bồng sơn"
click at [461, 141] on input "0" at bounding box center [488, 144] width 75 height 12
type input "3"
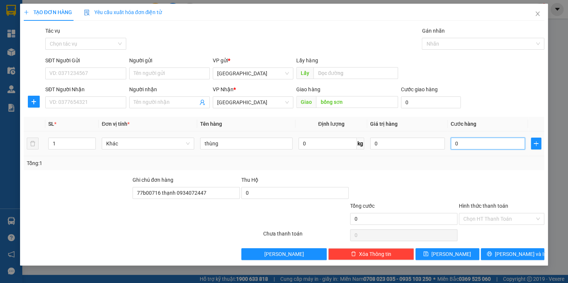
type input "3"
type input "30"
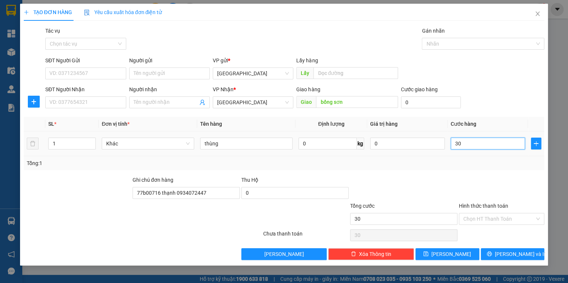
type input "300"
type input "3.000"
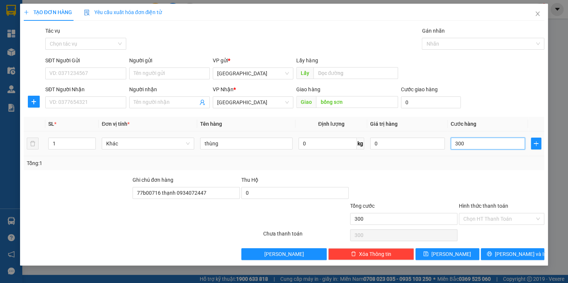
type input "3.000"
click at [475, 219] on input "Hình thức thanh toán" at bounding box center [499, 219] width 71 height 11
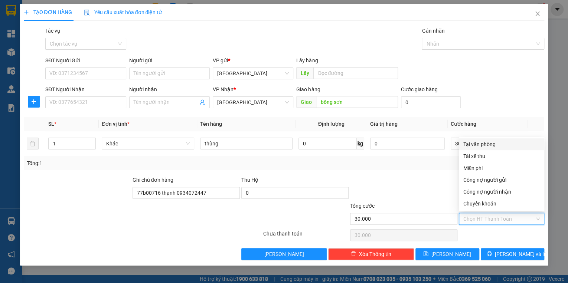
click at [481, 146] on div "Tại văn phòng" at bounding box center [502, 144] width 77 height 8
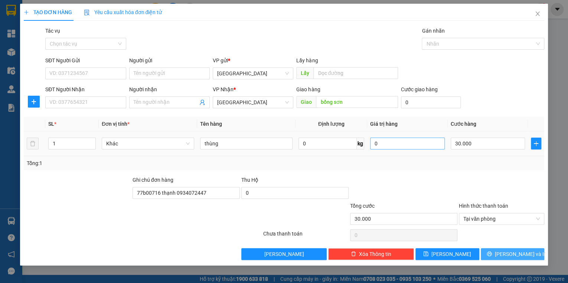
drag, startPoint x: 503, startPoint y: 254, endPoint x: 440, endPoint y: 144, distance: 126.8
click at [501, 249] on button "[PERSON_NAME] và In" at bounding box center [513, 255] width 64 height 12
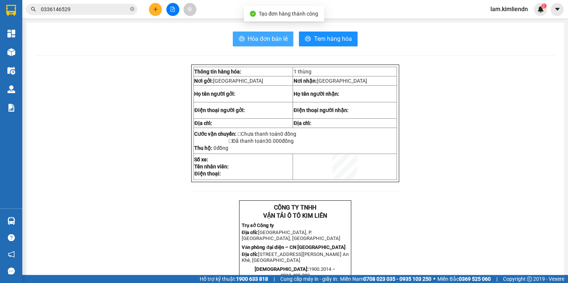
drag, startPoint x: 240, startPoint y: 37, endPoint x: 241, endPoint y: 51, distance: 14.2
click at [240, 40] on icon "printer" at bounding box center [242, 39] width 6 height 6
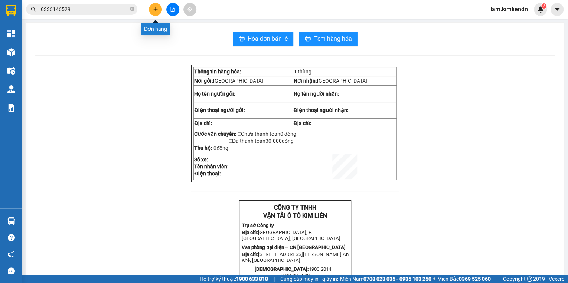
click at [152, 10] on button at bounding box center [155, 9] width 13 height 13
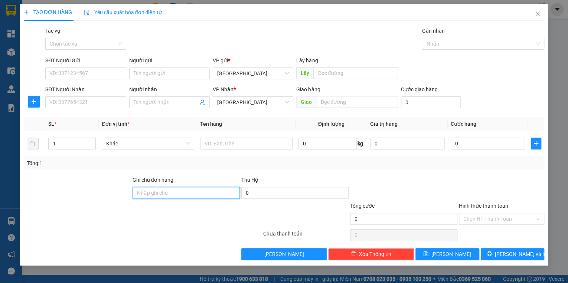
click at [139, 189] on input "Ghi chú đơn hàng" at bounding box center [186, 193] width 107 height 12
click at [138, 194] on input "Ghi chú đơn hàng" at bounding box center [186, 193] width 107 height 12
click at [59, 146] on input "1" at bounding box center [72, 143] width 47 height 11
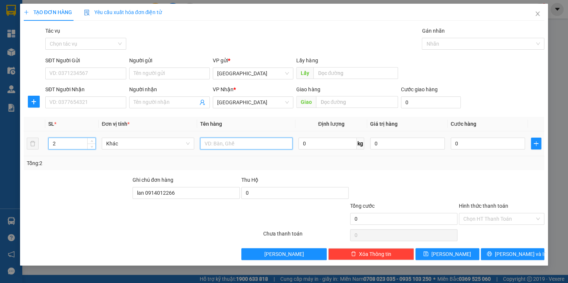
click at [202, 143] on input "text" at bounding box center [246, 144] width 93 height 12
click at [315, 100] on span "Giao" at bounding box center [306, 102] width 20 height 12
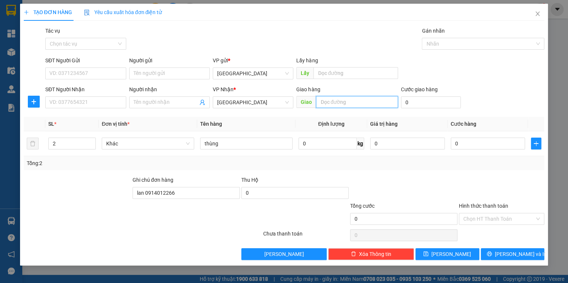
click at [316, 102] on input "text" at bounding box center [357, 102] width 82 height 12
click at [463, 146] on input "0" at bounding box center [488, 144] width 75 height 12
drag, startPoint x: 476, startPoint y: 221, endPoint x: 475, endPoint y: 213, distance: 8.9
click at [475, 220] on input "Hình thức thanh toán" at bounding box center [499, 219] width 71 height 11
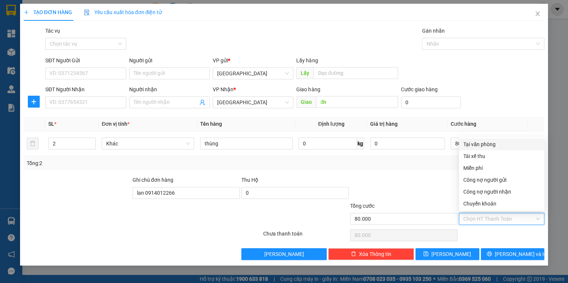
click at [475, 146] on div "Tại văn phòng" at bounding box center [502, 144] width 77 height 8
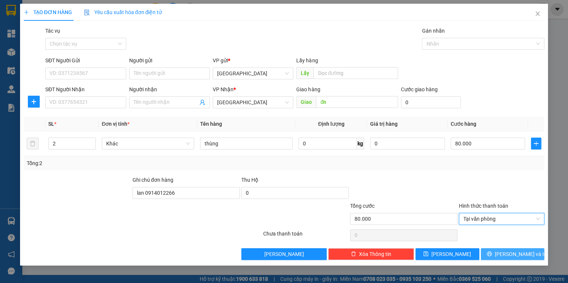
drag, startPoint x: 499, startPoint y: 253, endPoint x: 492, endPoint y: 238, distance: 17.1
click at [492, 253] on icon "printer" at bounding box center [489, 254] width 5 height 5
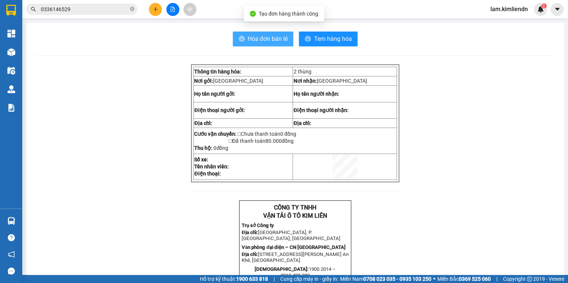
click at [241, 40] on icon "printer" at bounding box center [242, 38] width 6 height 5
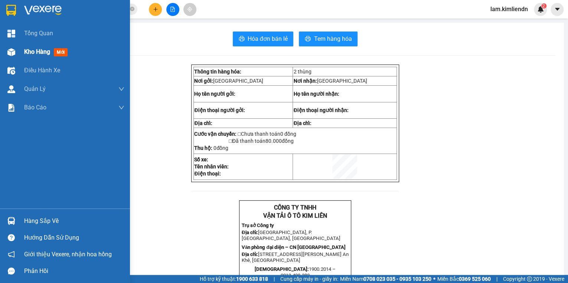
click at [58, 53] on span "mới" at bounding box center [61, 52] width 14 height 8
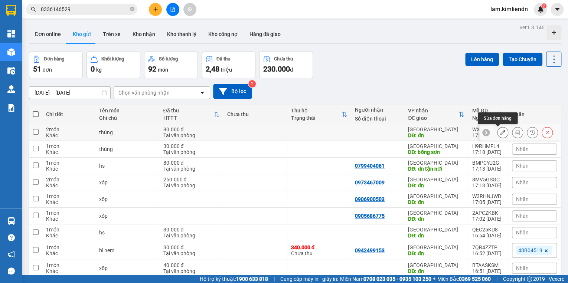
click at [500, 134] on icon at bounding box center [502, 132] width 5 height 5
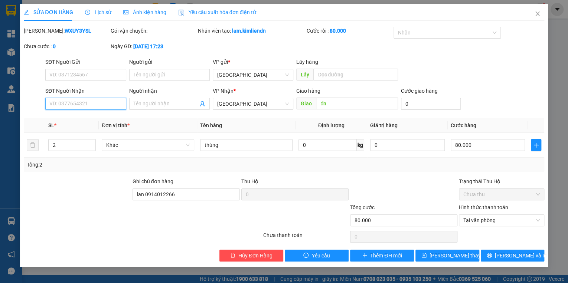
click at [79, 104] on input "SĐT Người Nhận" at bounding box center [85, 104] width 81 height 12
click at [53, 106] on input "SĐT Người Nhận" at bounding box center [85, 104] width 81 height 12
click at [428, 255] on button "[PERSON_NAME] thay đổi" at bounding box center [448, 256] width 64 height 12
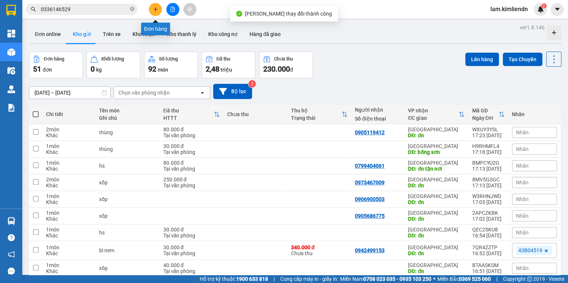
click at [152, 7] on button at bounding box center [155, 9] width 13 height 13
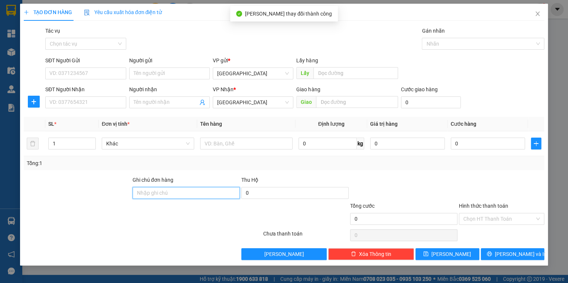
click at [138, 193] on input "Ghi chú đơn hàng" at bounding box center [186, 193] width 107 height 12
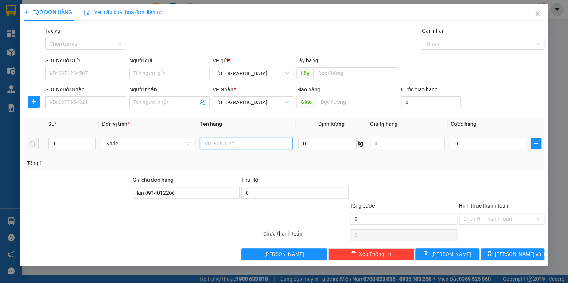
click at [204, 143] on input "text" at bounding box center [246, 144] width 93 height 12
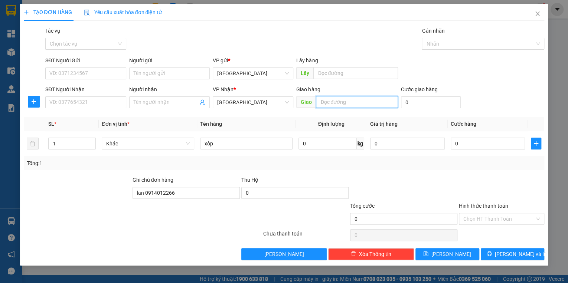
click at [316, 100] on input "text" at bounding box center [357, 102] width 82 height 12
drag, startPoint x: 503, startPoint y: 255, endPoint x: 441, endPoint y: 243, distance: 63.0
click at [492, 255] on icon "printer" at bounding box center [489, 254] width 5 height 5
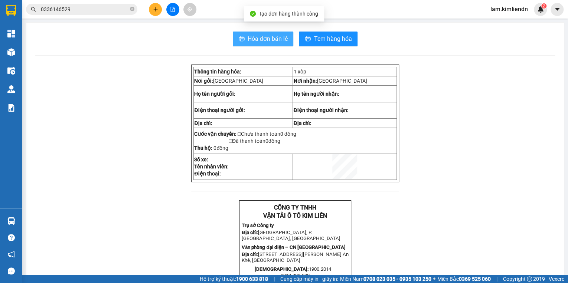
click at [241, 40] on icon "printer" at bounding box center [242, 39] width 6 height 6
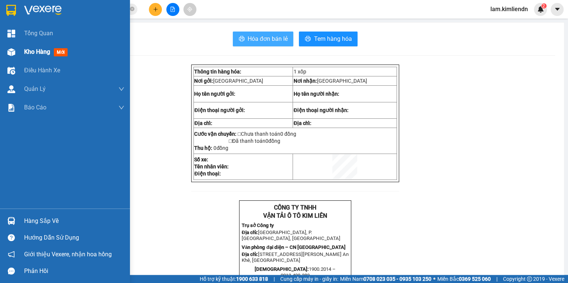
click at [61, 54] on span "mới" at bounding box center [61, 52] width 14 height 8
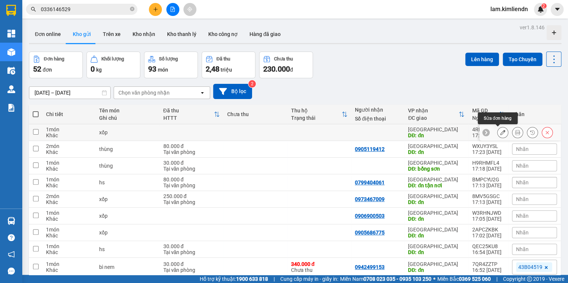
drag, startPoint x: 497, startPoint y: 132, endPoint x: 354, endPoint y: 125, distance: 142.8
click at [487, 132] on div at bounding box center [521, 132] width 82 height 17
click at [500, 132] on icon at bounding box center [502, 132] width 5 height 5
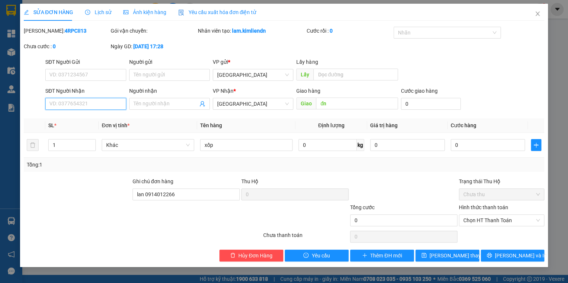
click at [56, 104] on input "SĐT Người Nhận" at bounding box center [85, 104] width 81 height 12
click at [52, 103] on input "SĐT Người Nhận" at bounding box center [85, 104] width 81 height 12
click at [427, 256] on icon "save" at bounding box center [424, 255] width 5 height 5
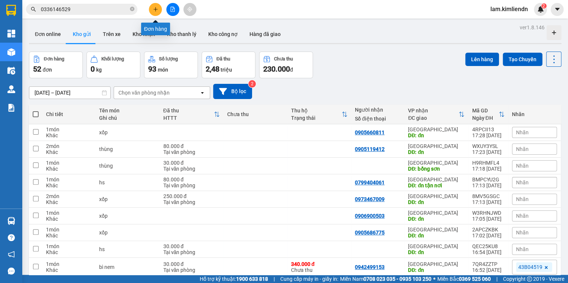
click at [155, 13] on button at bounding box center [155, 9] width 13 height 13
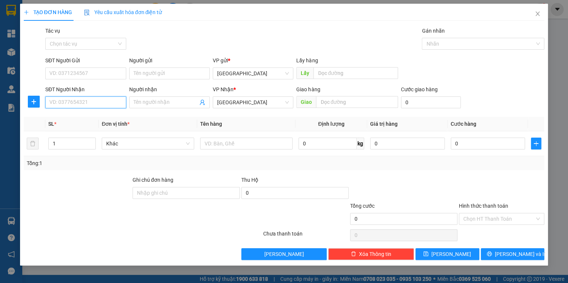
click at [55, 103] on input "SĐT Người Nhận" at bounding box center [85, 103] width 81 height 12
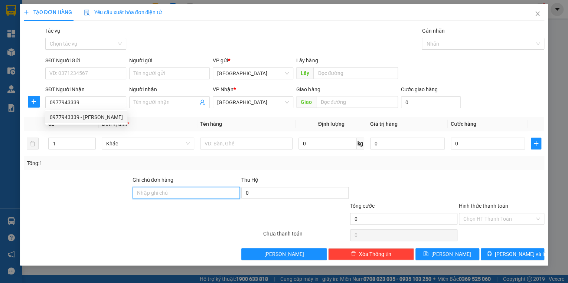
click at [146, 192] on input "Ghi chú đơn hàng" at bounding box center [186, 193] width 107 height 12
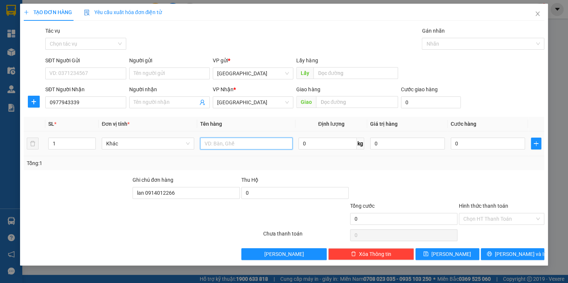
click at [208, 144] on input "text" at bounding box center [246, 144] width 93 height 12
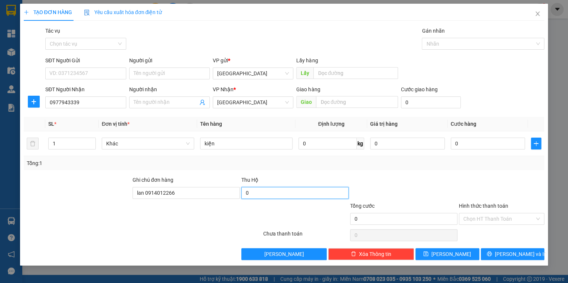
click at [250, 194] on input "0" at bounding box center [294, 193] width 107 height 12
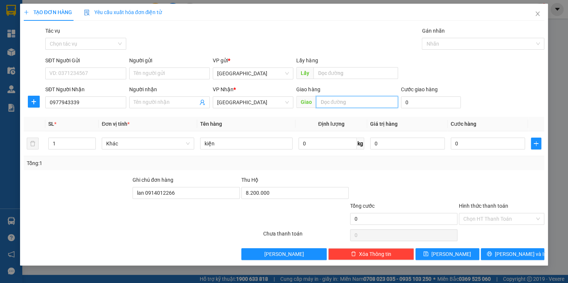
click at [320, 103] on input "text" at bounding box center [357, 102] width 82 height 12
click at [436, 259] on button "[PERSON_NAME]" at bounding box center [448, 255] width 64 height 12
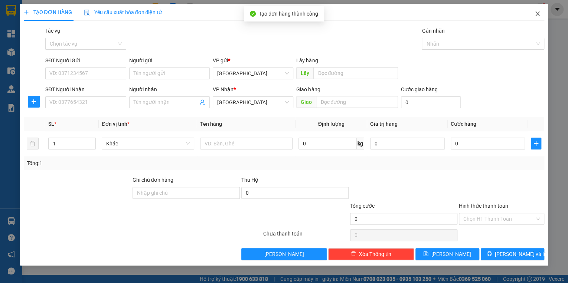
click at [537, 16] on icon "close" at bounding box center [538, 14] width 6 height 6
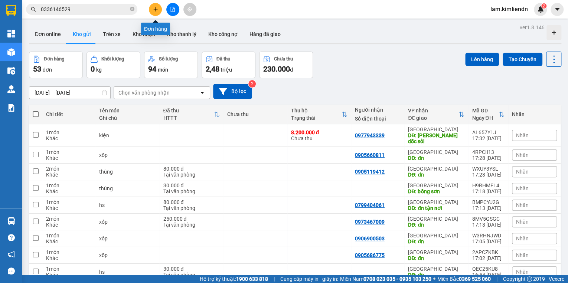
click at [154, 10] on icon "plus" at bounding box center [155, 9] width 5 height 5
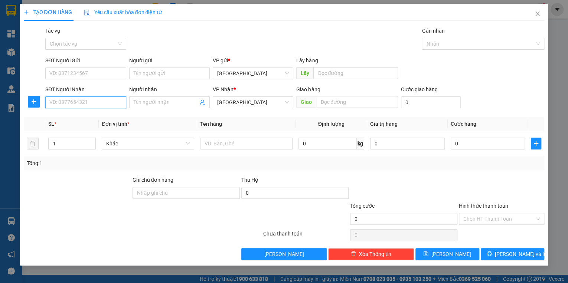
click at [53, 103] on input "SĐT Người Nhận" at bounding box center [85, 103] width 81 height 12
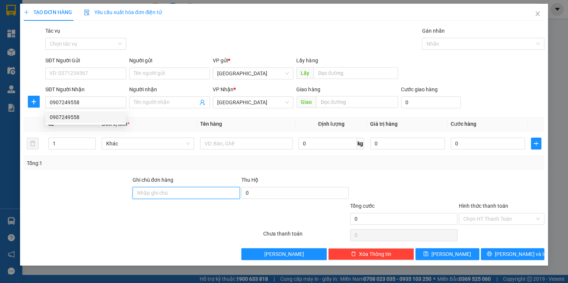
click at [150, 194] on input "Ghi chú đơn hàng" at bounding box center [186, 193] width 107 height 12
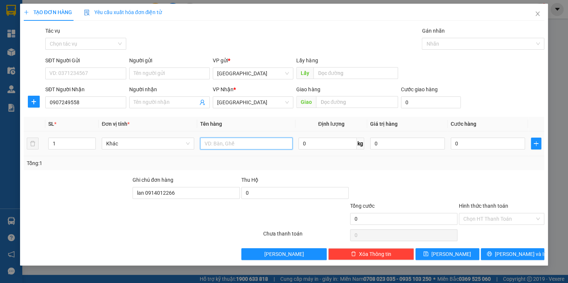
click at [213, 145] on input "text" at bounding box center [246, 144] width 93 height 12
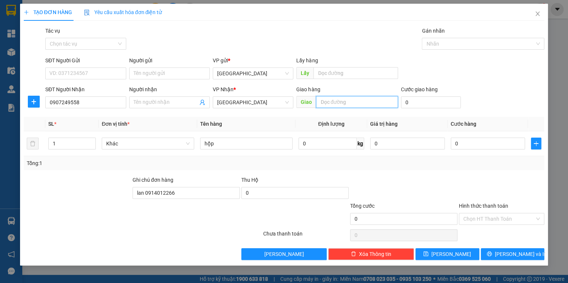
click at [316, 101] on input "text" at bounding box center [357, 102] width 82 height 12
click at [429, 252] on icon "save" at bounding box center [426, 254] width 5 height 5
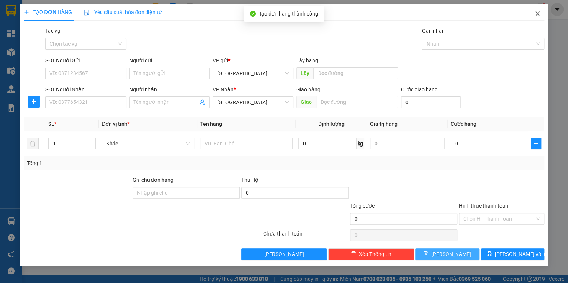
click at [540, 12] on icon "close" at bounding box center [538, 14] width 6 height 6
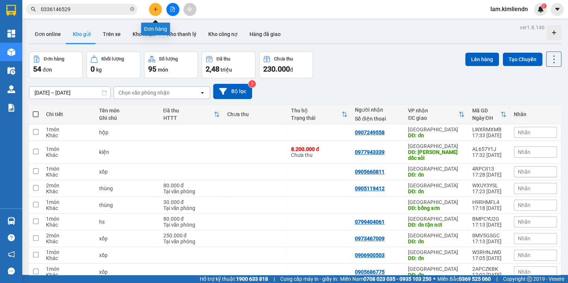
click at [153, 7] on icon "plus" at bounding box center [155, 9] width 5 height 5
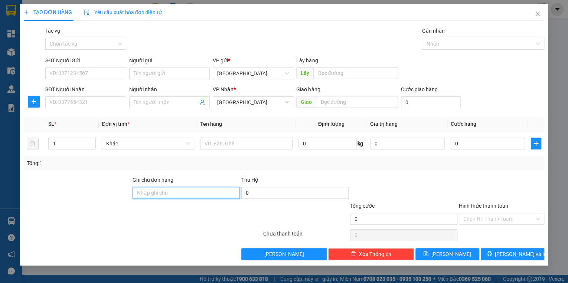
click at [133, 194] on input "Ghi chú đơn hàng" at bounding box center [186, 193] width 107 height 12
click at [180, 194] on input "lan 0914012266" at bounding box center [186, 193] width 107 height 12
click at [175, 192] on input "lan 0914012266" at bounding box center [186, 193] width 107 height 12
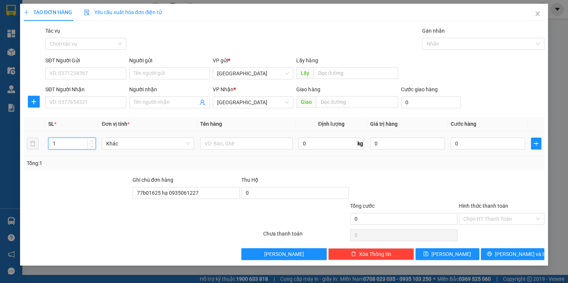
click at [55, 144] on input "1" at bounding box center [72, 143] width 47 height 11
click at [208, 144] on input "text" at bounding box center [246, 144] width 93 height 12
click at [317, 102] on input "text" at bounding box center [357, 102] width 82 height 12
click at [463, 143] on input "0" at bounding box center [488, 144] width 75 height 12
drag, startPoint x: 498, startPoint y: 219, endPoint x: 494, endPoint y: 213, distance: 7.3
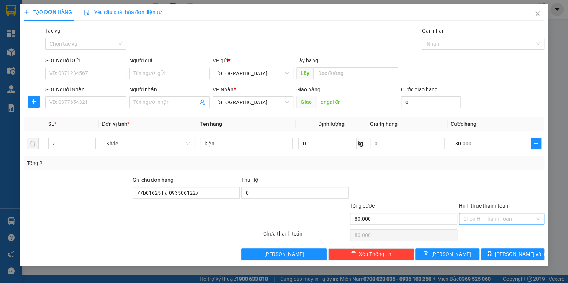
click at [494, 213] on div "Chọn HT Thanh Toán" at bounding box center [501, 219] width 85 height 12
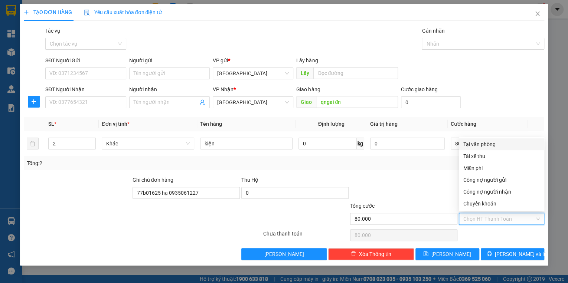
click at [471, 142] on div "Tại văn phòng" at bounding box center [502, 144] width 77 height 8
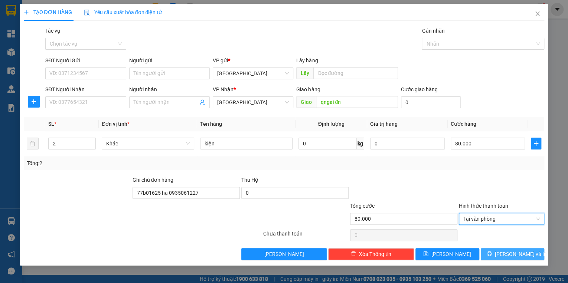
click at [492, 253] on icon "printer" at bounding box center [489, 254] width 5 height 5
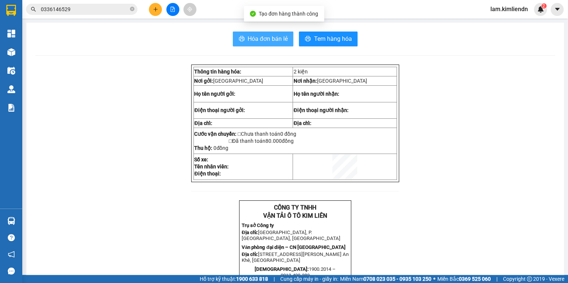
click at [239, 36] on icon "printer" at bounding box center [242, 39] width 6 height 6
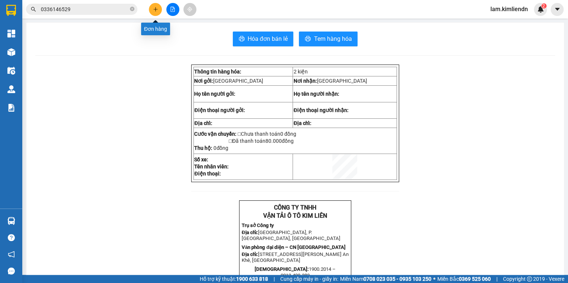
click at [158, 6] on button at bounding box center [155, 9] width 13 height 13
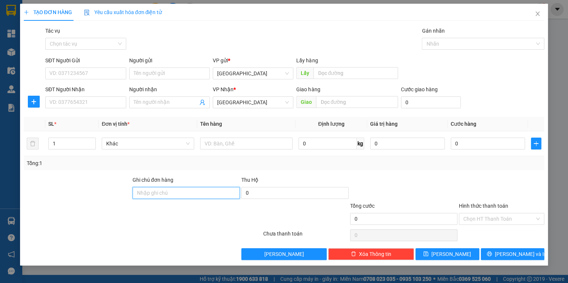
click at [143, 192] on input "Ghi chú đơn hàng" at bounding box center [186, 193] width 107 height 12
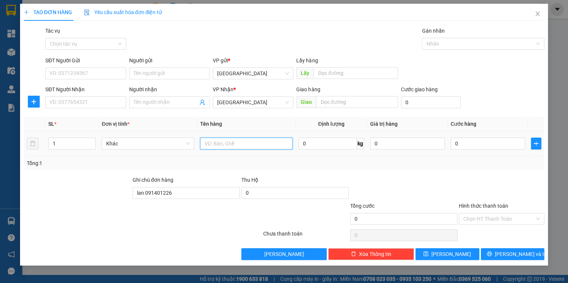
click at [202, 143] on input "text" at bounding box center [246, 144] width 93 height 12
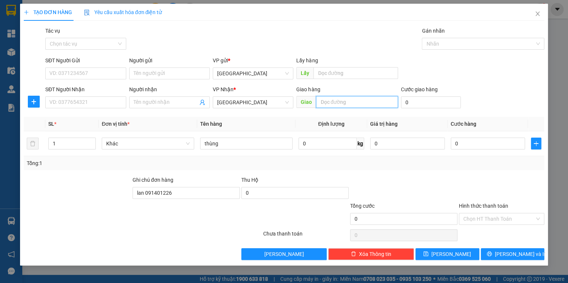
click at [318, 101] on input "text" at bounding box center [357, 102] width 82 height 12
click at [429, 255] on icon "save" at bounding box center [426, 254] width 5 height 5
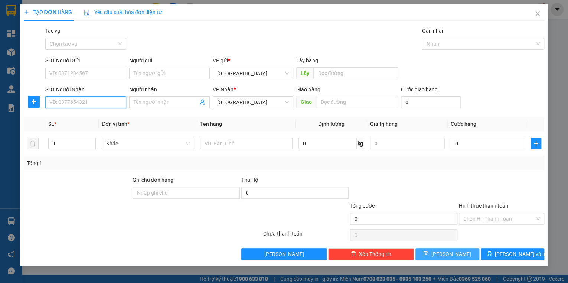
click at [54, 103] on input "SĐT Người Nhận" at bounding box center [85, 103] width 81 height 12
click at [433, 251] on button "[PERSON_NAME]" at bounding box center [448, 255] width 64 height 12
click at [533, 13] on span "Close" at bounding box center [538, 14] width 21 height 21
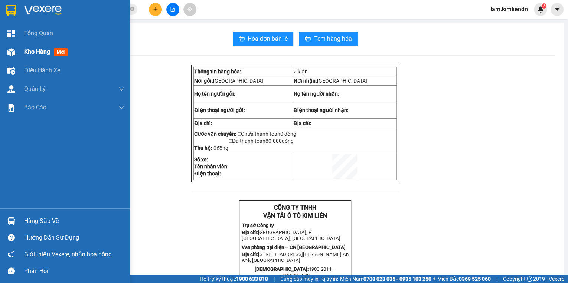
click at [59, 53] on span "mới" at bounding box center [61, 52] width 14 height 8
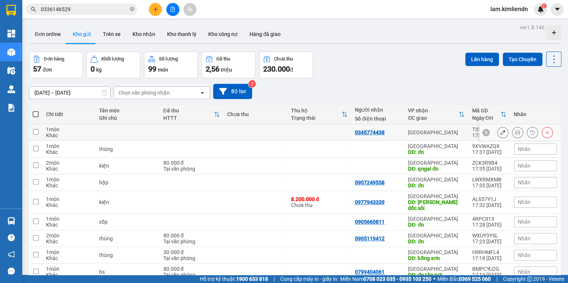
click at [35, 133] on input "checkbox" at bounding box center [36, 132] width 6 height 6
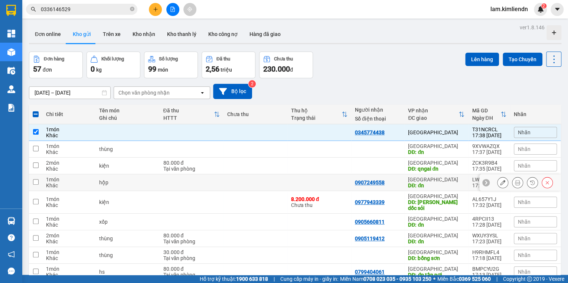
click at [37, 181] on input "checkbox" at bounding box center [36, 182] width 6 height 6
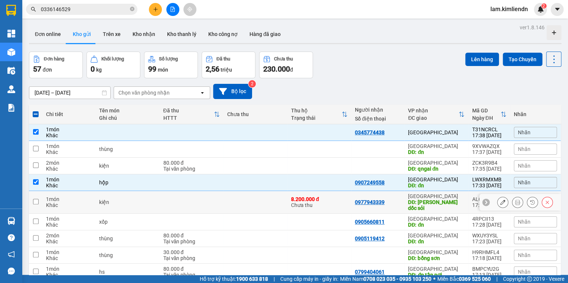
click at [34, 199] on input "checkbox" at bounding box center [36, 202] width 6 height 6
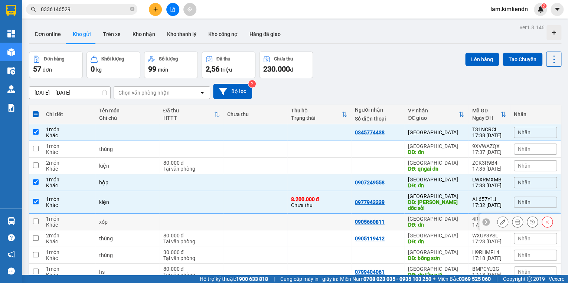
click at [34, 219] on input "checkbox" at bounding box center [36, 222] width 6 height 6
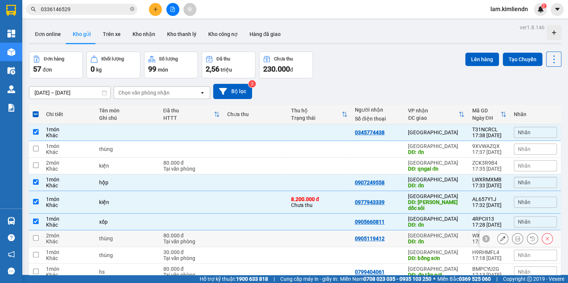
click at [35, 236] on input "checkbox" at bounding box center [36, 239] width 6 height 6
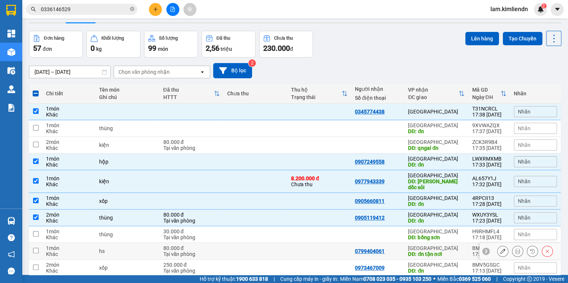
scroll to position [30, 0]
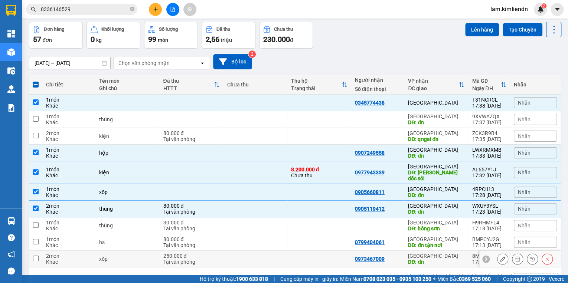
click at [34, 256] on input "checkbox" at bounding box center [36, 259] width 6 height 6
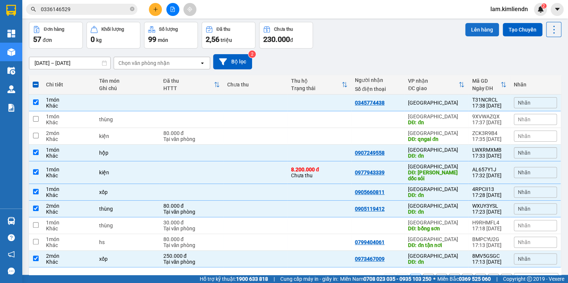
click at [471, 27] on button "Lên hàng" at bounding box center [483, 29] width 34 height 13
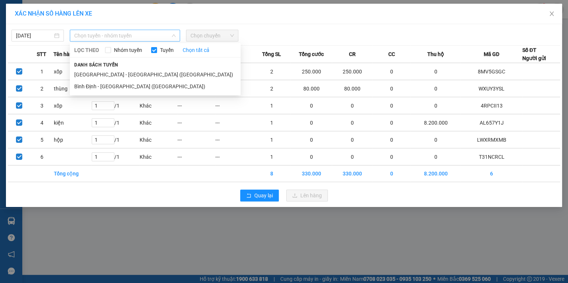
click at [102, 36] on span "Chọn tuyến - nhóm tuyến" at bounding box center [124, 35] width 101 height 11
click at [95, 88] on li "Bình Định - [GEOGRAPHIC_DATA] ([GEOGRAPHIC_DATA])" at bounding box center [155, 87] width 171 height 12
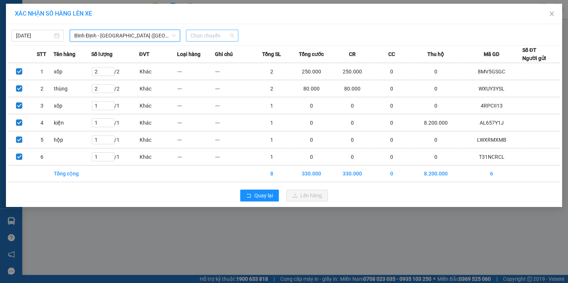
click at [208, 35] on span "Chọn chuyến" at bounding box center [212, 35] width 43 height 11
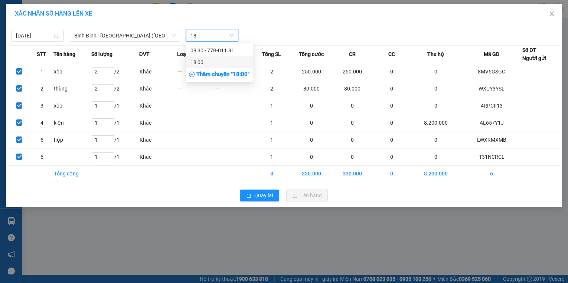
click at [214, 63] on div "18:00" at bounding box center [220, 62] width 58 height 8
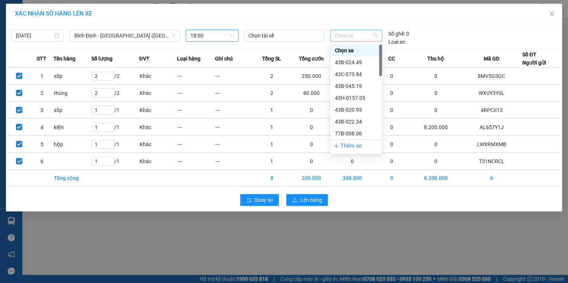
click at [343, 35] on span "Chọn xe" at bounding box center [356, 35] width 43 height 11
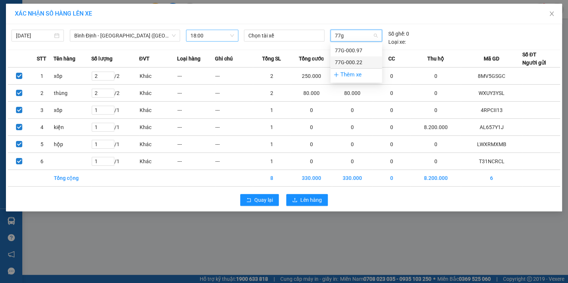
click at [358, 64] on div "77G-000.22" at bounding box center [356, 62] width 43 height 8
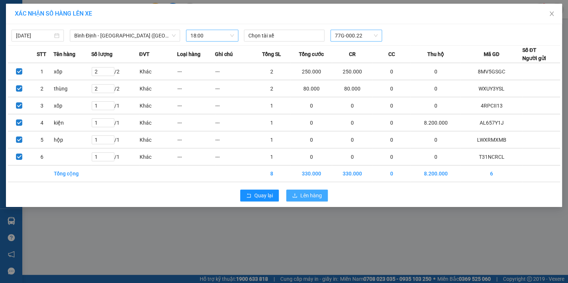
click at [296, 194] on icon "upload" at bounding box center [294, 195] width 5 height 5
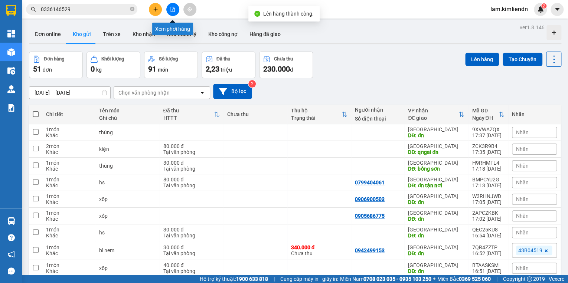
click at [173, 10] on icon "file-add" at bounding box center [173, 9] width 4 height 5
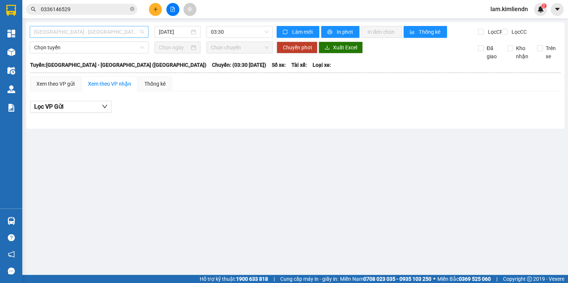
click at [61, 30] on span "[GEOGRAPHIC_DATA] - [GEOGRAPHIC_DATA] ([GEOGRAPHIC_DATA])" at bounding box center [89, 31] width 110 height 11
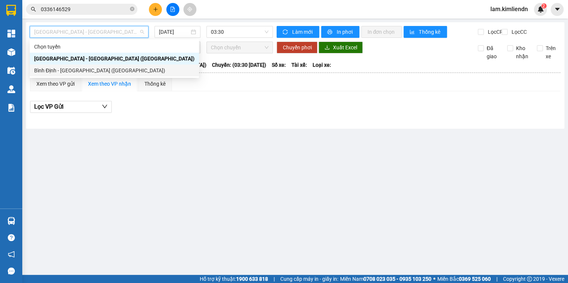
click at [65, 72] on div "Bình Định - [GEOGRAPHIC_DATA] ([GEOGRAPHIC_DATA])" at bounding box center [114, 71] width 160 height 8
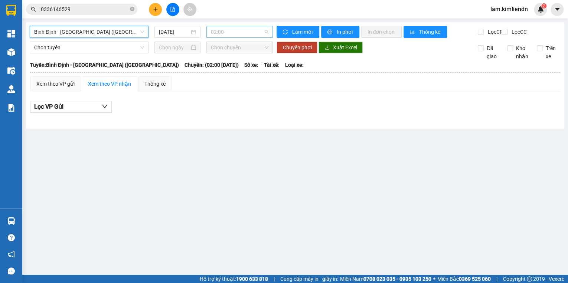
click at [220, 33] on span "02:00" at bounding box center [240, 31] width 58 height 11
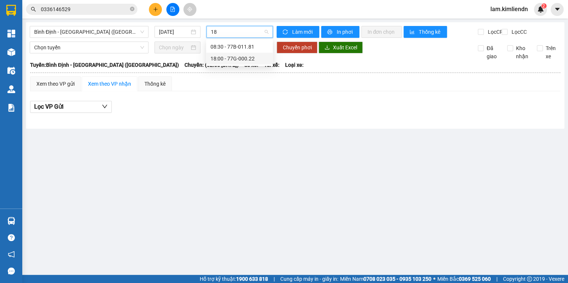
click at [250, 58] on div "18:00 - 77G-000.22" at bounding box center [240, 59] width 58 height 8
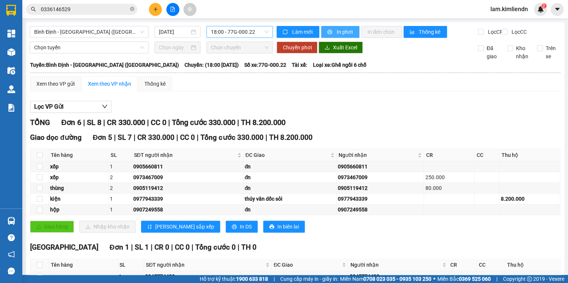
click at [329, 30] on icon "printer" at bounding box center [329, 31] width 5 height 5
click at [154, 8] on icon "plus" at bounding box center [155, 9] width 5 height 5
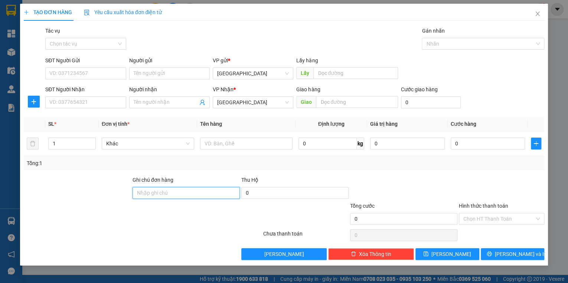
click at [146, 193] on input "Ghi chú đơn hàng" at bounding box center [186, 193] width 107 height 12
click at [58, 144] on input "1" at bounding box center [72, 143] width 47 height 11
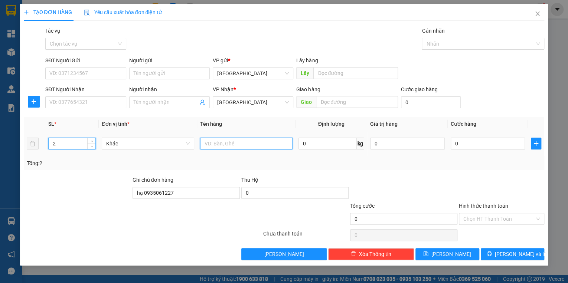
click at [205, 142] on input "text" at bounding box center [246, 144] width 93 height 12
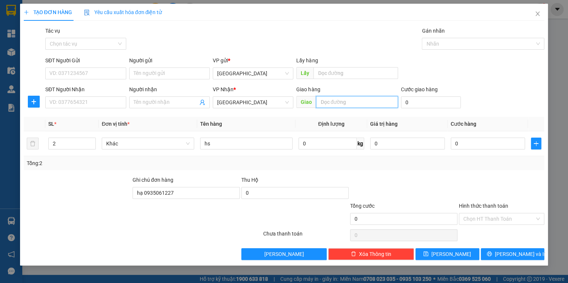
click at [319, 100] on input "text" at bounding box center [357, 102] width 82 height 12
click at [492, 253] on icon "printer" at bounding box center [489, 254] width 5 height 5
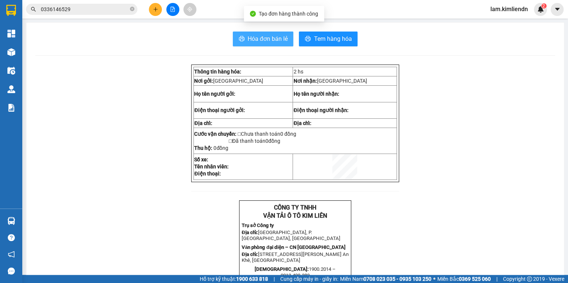
click at [234, 39] on button "Hóa đơn bán lẻ" at bounding box center [263, 39] width 61 height 15
click at [239, 39] on icon "printer" at bounding box center [242, 38] width 6 height 5
drag, startPoint x: 242, startPoint y: 39, endPoint x: 120, endPoint y: 83, distance: 129.6
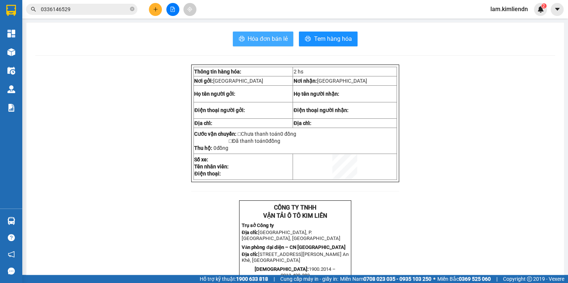
click at [241, 38] on icon "printer" at bounding box center [242, 38] width 6 height 5
click at [563, 132] on main "Hóa đơn bán lẻ Tem hàng hóa Thông tin hàng hóa: 2 hs Nơi gởi: [GEOGRAPHIC_DATA]…" at bounding box center [284, 137] width 568 height 275
drag, startPoint x: 158, startPoint y: 8, endPoint x: 145, endPoint y: 57, distance: 50.5
click at [151, 31] on body "Kết quả tìm kiếm ( 1 ) Bộ lọc Mã ĐH Trạng thái Món hàng Thu hộ Tổng cước Chưa c…" at bounding box center [284, 141] width 568 height 283
click at [154, 10] on icon "plus" at bounding box center [155, 9] width 5 height 5
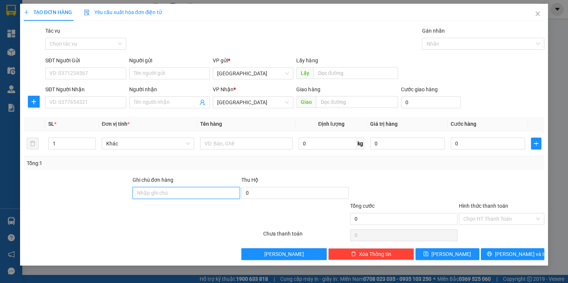
click at [138, 195] on input "Ghi chú đơn hàng" at bounding box center [186, 193] width 107 height 12
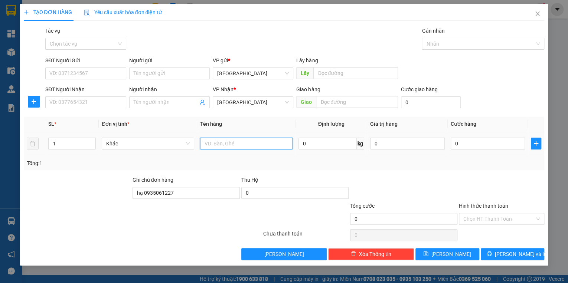
click at [215, 145] on input "text" at bounding box center [246, 144] width 93 height 12
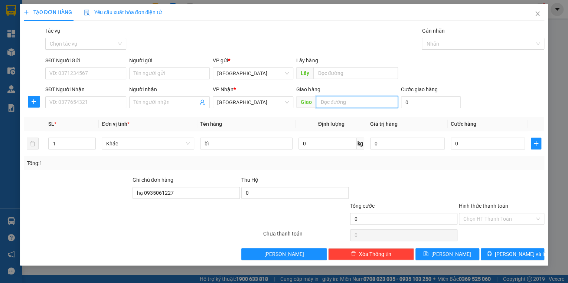
click at [317, 100] on input "text" at bounding box center [357, 102] width 82 height 12
click at [463, 144] on input "0" at bounding box center [488, 144] width 75 height 12
click at [499, 221] on input "Hình thức thanh toán" at bounding box center [499, 219] width 71 height 11
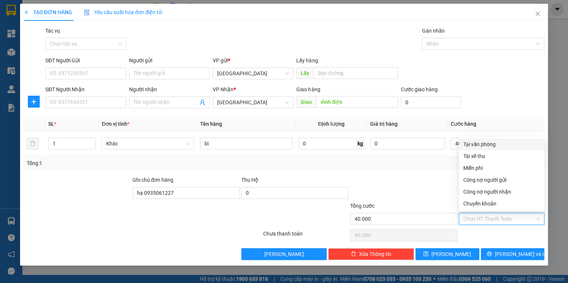
click at [490, 143] on div "Tại văn phòng" at bounding box center [502, 144] width 77 height 8
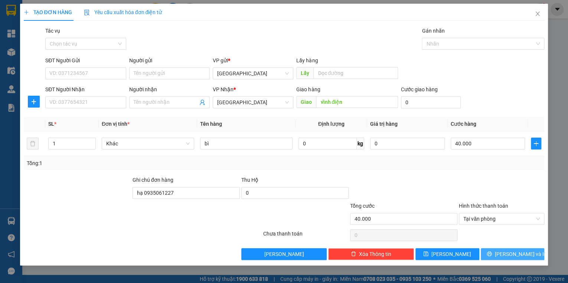
click at [492, 253] on icon "printer" at bounding box center [489, 254] width 5 height 5
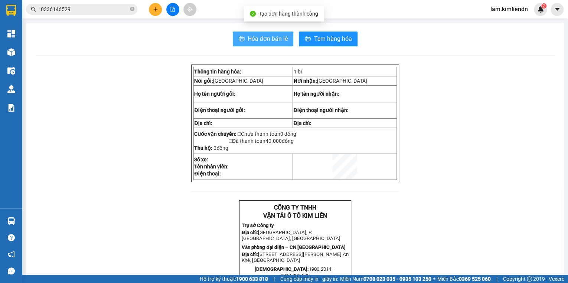
click at [241, 40] on icon "printer" at bounding box center [242, 38] width 6 height 5
click at [156, 7] on icon "plus" at bounding box center [155, 9] width 5 height 5
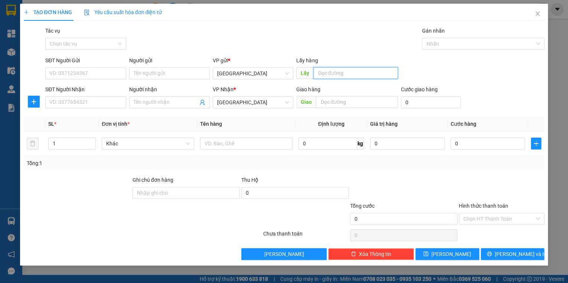
click at [350, 75] on input "text" at bounding box center [356, 73] width 85 height 12
click at [369, 104] on input "text" at bounding box center [357, 102] width 82 height 12
click at [451, 36] on div "Gán nhãn" at bounding box center [483, 32] width 123 height 11
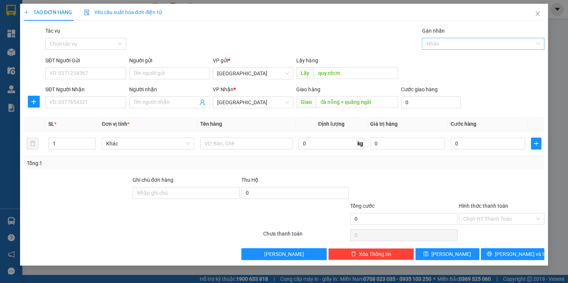
click at [452, 41] on div at bounding box center [479, 43] width 111 height 9
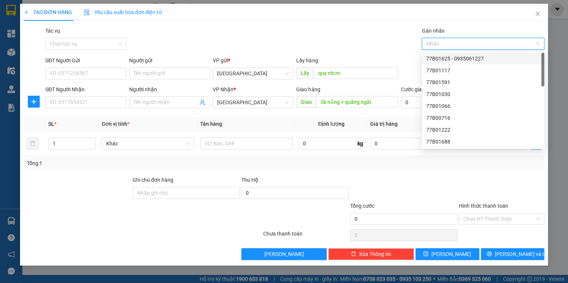
click at [450, 63] on div "77B01625 - 0935061227" at bounding box center [483, 59] width 123 height 12
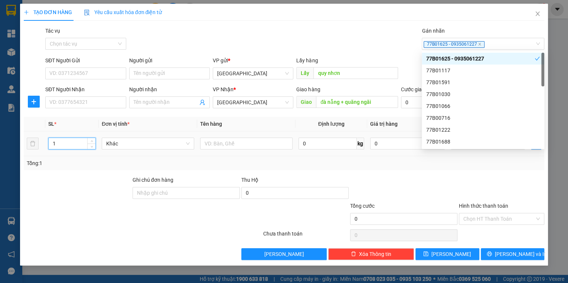
click at [77, 144] on input "1" at bounding box center [72, 143] width 47 height 11
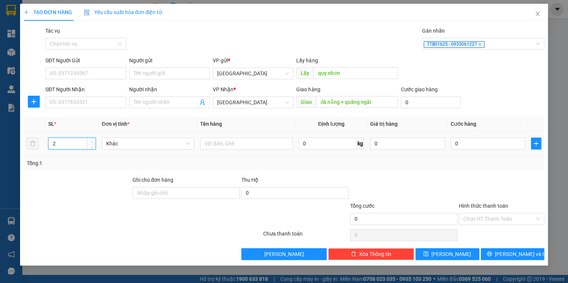
click at [89, 141] on span "Increase Value" at bounding box center [91, 141] width 8 height 7
click at [241, 142] on input "text" at bounding box center [246, 144] width 93 height 12
click at [504, 253] on button "[PERSON_NAME] và In" at bounding box center [513, 255] width 64 height 12
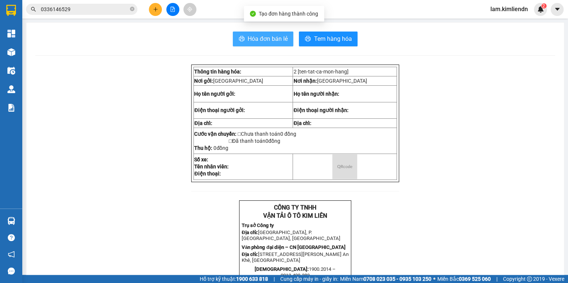
click at [248, 37] on span "Hóa đơn bán lẻ" at bounding box center [268, 38] width 40 height 9
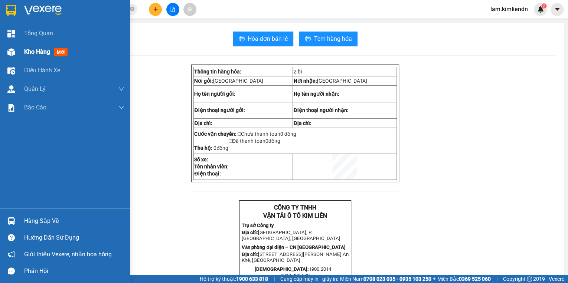
click at [19, 50] on div "Kho hàng mới" at bounding box center [65, 52] width 130 height 19
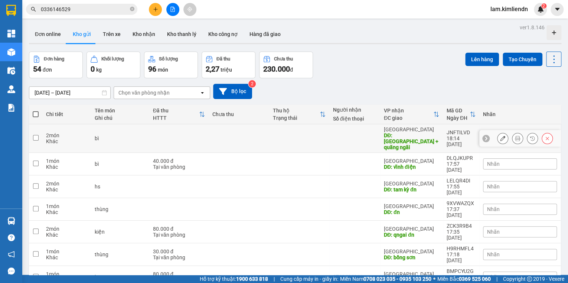
click at [500, 137] on icon at bounding box center [502, 138] width 5 height 5
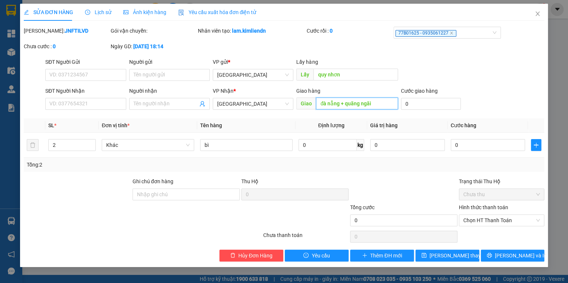
click at [344, 104] on input "đà nẵng + quãng ngãi" at bounding box center [357, 104] width 82 height 12
drag, startPoint x: 388, startPoint y: 104, endPoint x: 345, endPoint y: 106, distance: 43.2
click at [345, 106] on input "đà nẵng + quãng ngãi" at bounding box center [357, 104] width 82 height 12
click at [80, 107] on input "SĐT Người Nhận" at bounding box center [85, 104] width 81 height 12
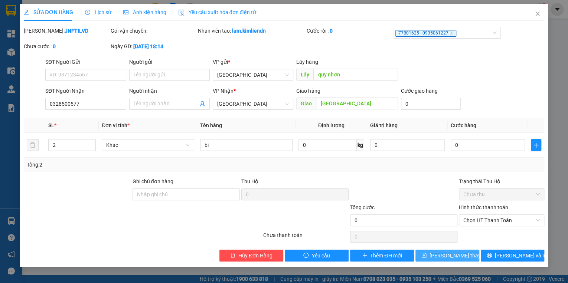
click at [440, 256] on span "[PERSON_NAME] thay đổi" at bounding box center [459, 256] width 59 height 8
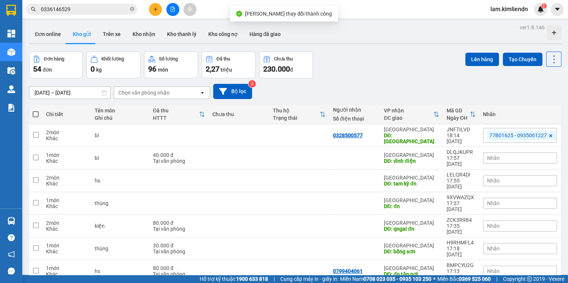
click at [158, 10] on button at bounding box center [155, 9] width 13 height 13
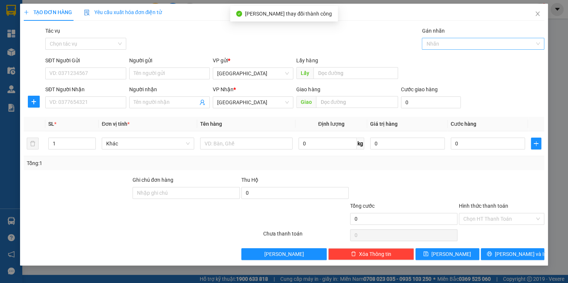
click at [427, 46] on input "Gán nhãn" at bounding box center [427, 43] width 1 height 9
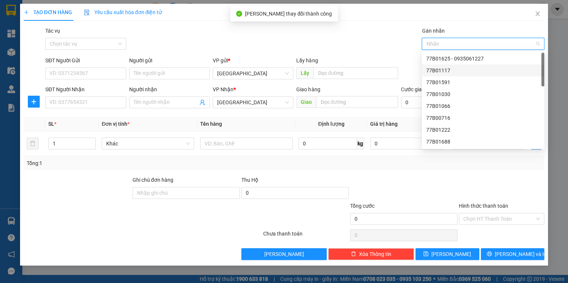
click at [440, 60] on div "77B01625 - 0935061227" at bounding box center [484, 59] width 114 height 8
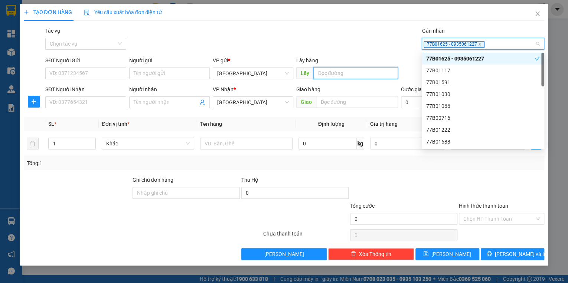
click at [349, 77] on input "text" at bounding box center [356, 73] width 85 height 12
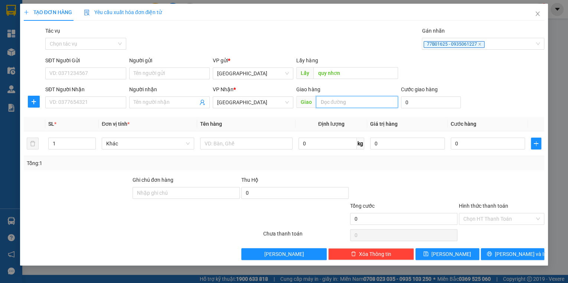
click at [354, 99] on input "text" at bounding box center [357, 102] width 82 height 12
click at [221, 150] on div at bounding box center [246, 143] width 93 height 15
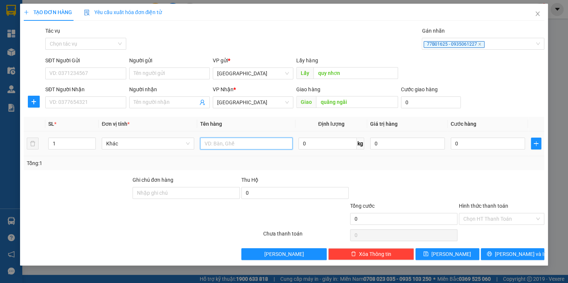
click at [228, 141] on input "text" at bounding box center [246, 144] width 93 height 12
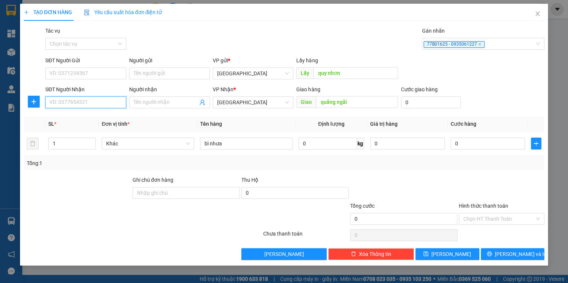
click at [95, 104] on input "SĐT Người Nhận" at bounding box center [85, 103] width 81 height 12
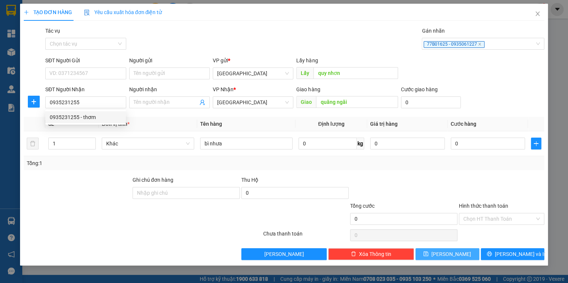
click at [462, 252] on button "[PERSON_NAME]" at bounding box center [448, 255] width 64 height 12
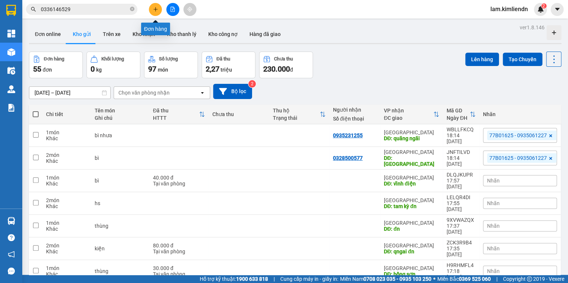
click at [155, 8] on icon "plus" at bounding box center [155, 9] width 5 height 5
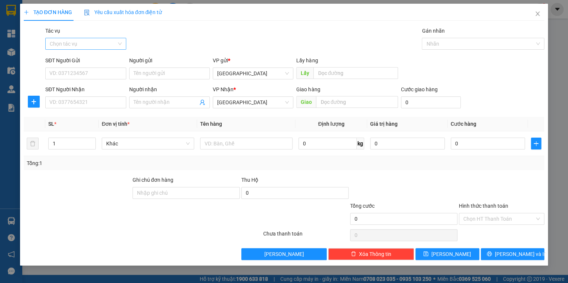
click at [94, 42] on input "Tác vụ" at bounding box center [83, 43] width 67 height 11
click at [91, 73] on div "Nhập hàng kho nhận" at bounding box center [86, 71] width 72 height 8
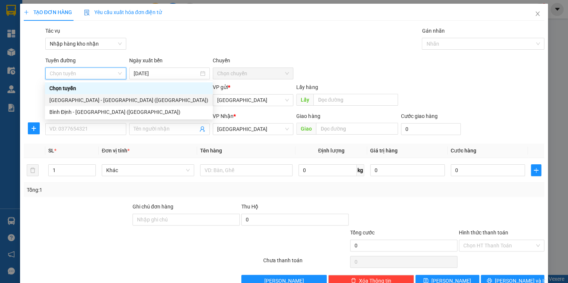
click at [85, 98] on div "[GEOGRAPHIC_DATA] - [GEOGRAPHIC_DATA] ([GEOGRAPHIC_DATA])" at bounding box center [128, 100] width 159 height 8
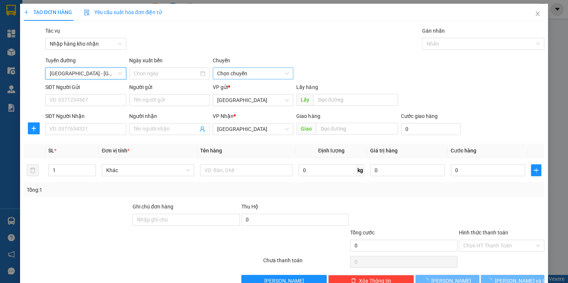
click at [242, 74] on span "Chọn chuyến" at bounding box center [253, 73] width 72 height 11
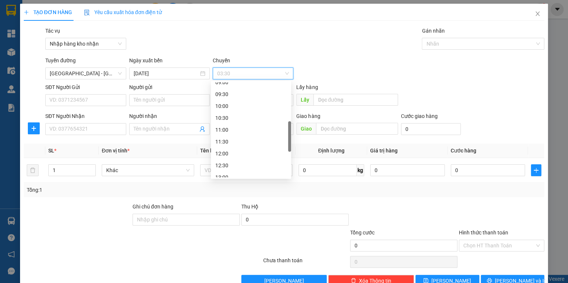
scroll to position [178, 0]
click at [227, 126] on div "12:00" at bounding box center [250, 124] width 71 height 8
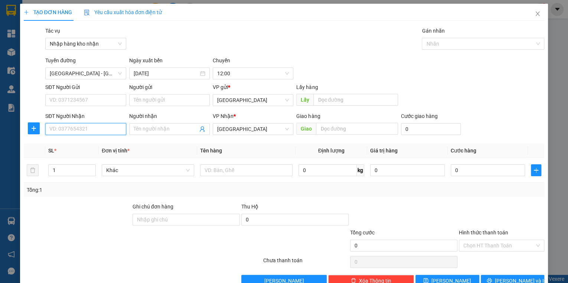
click at [72, 129] on input "SĐT Người Nhận" at bounding box center [85, 129] width 81 height 12
click at [223, 103] on span "[GEOGRAPHIC_DATA]" at bounding box center [253, 100] width 72 height 11
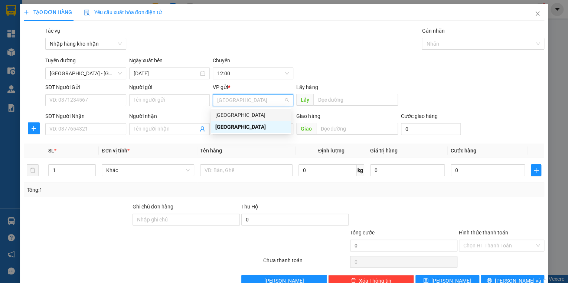
drag, startPoint x: 224, startPoint y: 106, endPoint x: 223, endPoint y: 116, distance: 10.4
click at [223, 116] on div "[GEOGRAPHIC_DATA]" at bounding box center [250, 115] width 71 height 8
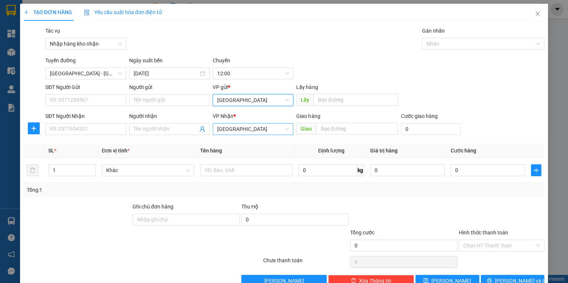
click at [228, 131] on span "[GEOGRAPHIC_DATA]" at bounding box center [253, 129] width 72 height 11
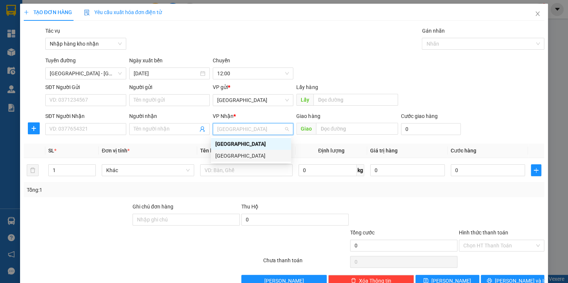
click at [232, 153] on div "[GEOGRAPHIC_DATA]" at bounding box center [250, 156] width 71 height 8
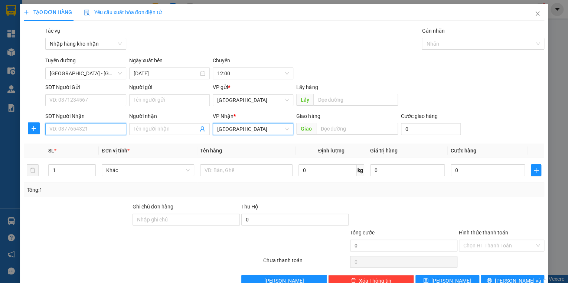
click at [92, 127] on input "SĐT Người Nhận" at bounding box center [85, 129] width 81 height 12
click at [217, 176] on div at bounding box center [246, 170] width 93 height 15
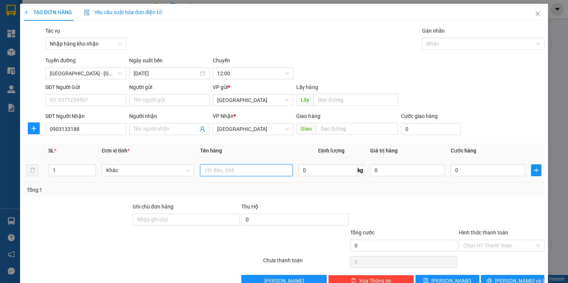
click at [221, 168] on input "text" at bounding box center [246, 171] width 93 height 12
click at [479, 175] on input "0" at bounding box center [488, 171] width 75 height 12
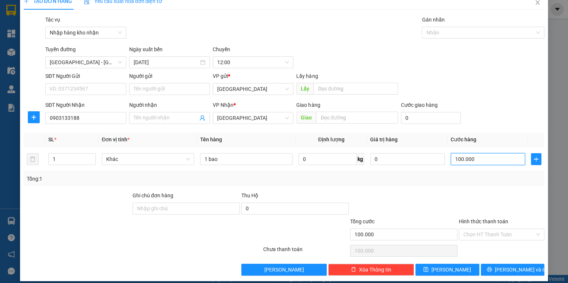
scroll to position [17, 0]
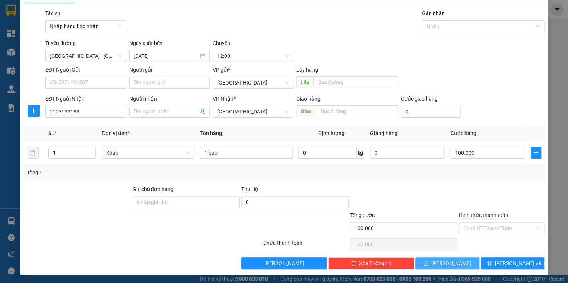
click at [458, 265] on button "[PERSON_NAME]" at bounding box center [448, 264] width 64 height 12
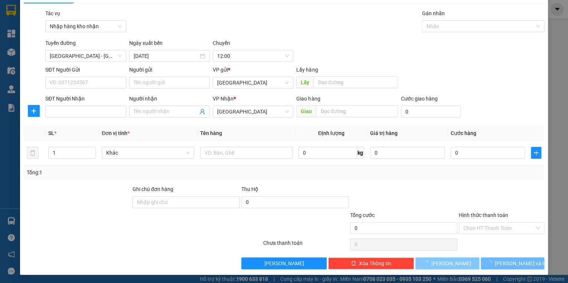
scroll to position [0, 0]
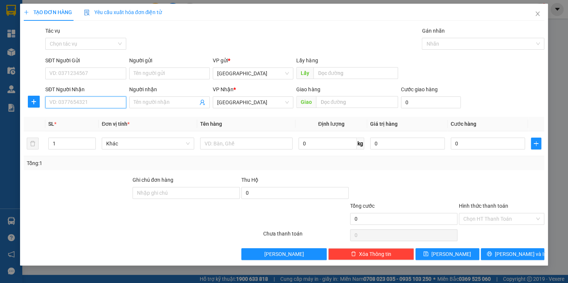
click at [96, 98] on input "SĐT Người Nhận" at bounding box center [85, 103] width 81 height 12
click at [239, 73] on span "[GEOGRAPHIC_DATA]" at bounding box center [253, 73] width 72 height 11
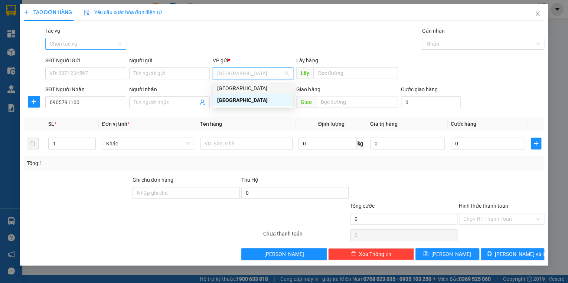
click at [108, 49] on input "Tác vụ" at bounding box center [83, 43] width 67 height 11
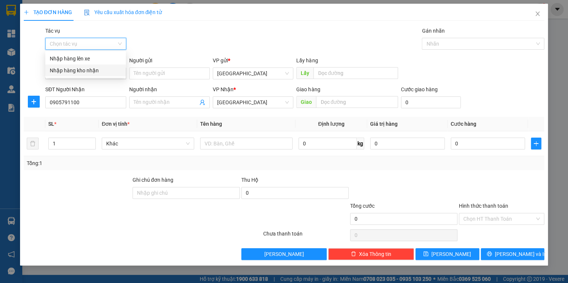
click at [105, 68] on div "Nhập hàng kho nhận" at bounding box center [86, 71] width 72 height 8
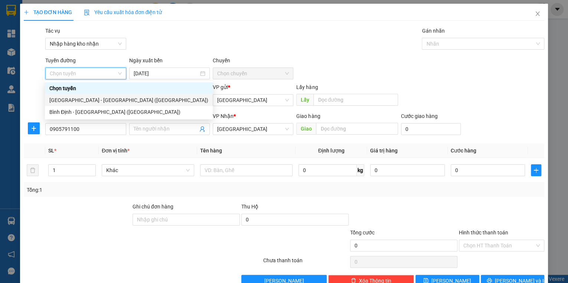
click at [89, 101] on div "[GEOGRAPHIC_DATA] - [GEOGRAPHIC_DATA] ([GEOGRAPHIC_DATA])" at bounding box center [128, 100] width 159 height 8
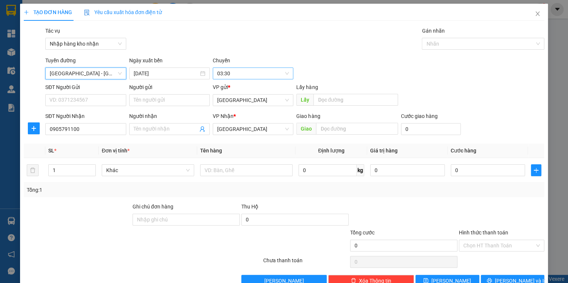
click at [253, 74] on span "03:30" at bounding box center [253, 73] width 72 height 11
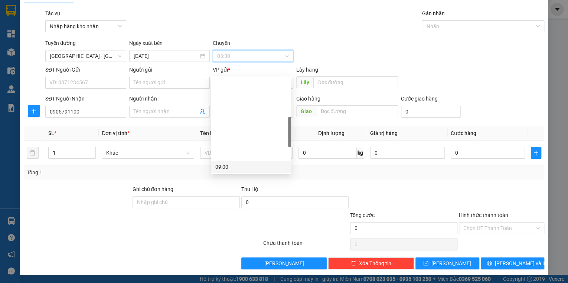
scroll to position [149, 0]
click at [231, 150] on div "12:00" at bounding box center [250, 149] width 71 height 8
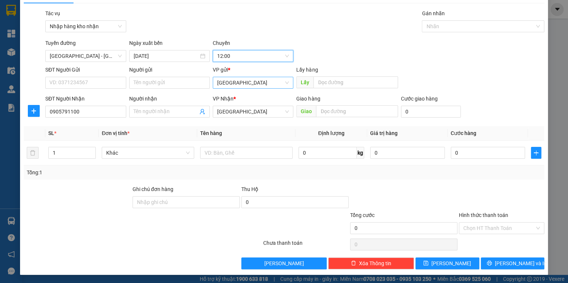
click at [240, 86] on span "[GEOGRAPHIC_DATA]" at bounding box center [253, 82] width 72 height 11
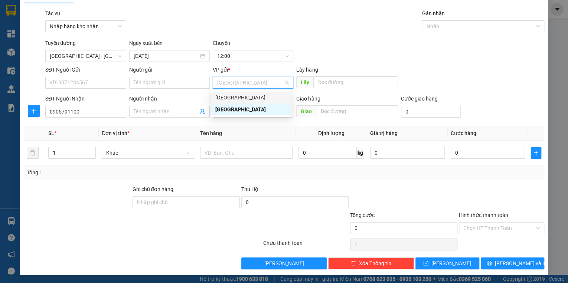
click at [241, 98] on div "[GEOGRAPHIC_DATA]" at bounding box center [250, 98] width 71 height 8
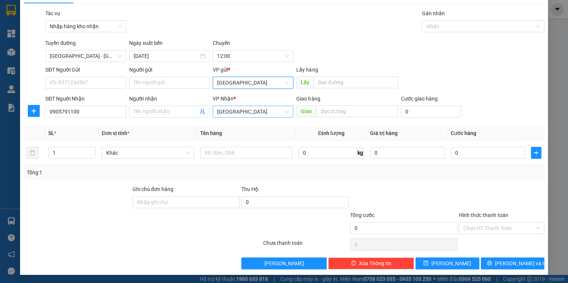
click at [241, 113] on span "[GEOGRAPHIC_DATA]" at bounding box center [253, 111] width 72 height 11
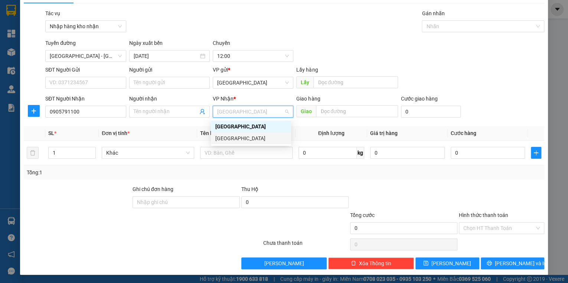
click at [235, 135] on div "[GEOGRAPHIC_DATA]" at bounding box center [250, 138] width 71 height 8
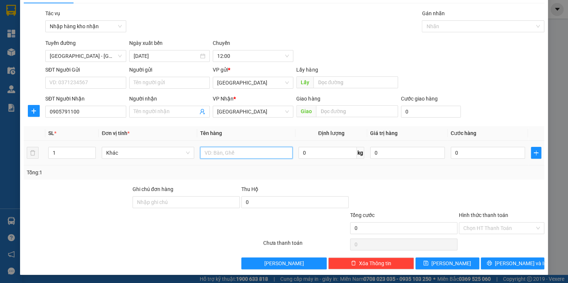
click at [218, 154] on input "text" at bounding box center [246, 153] width 93 height 12
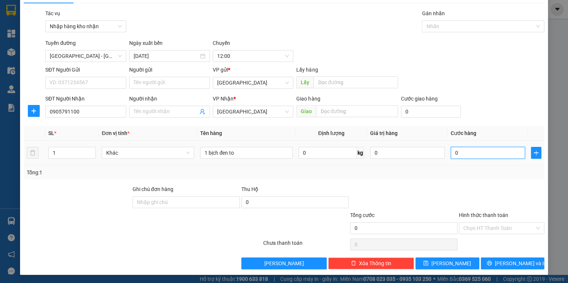
click at [471, 155] on input "0" at bounding box center [488, 153] width 75 height 12
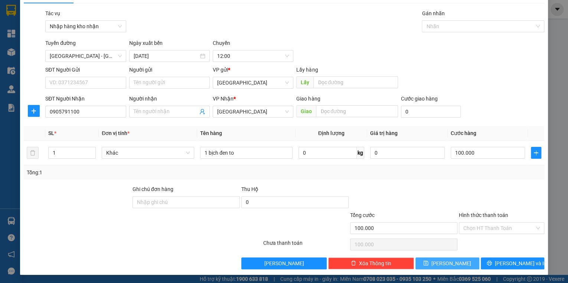
click at [460, 267] on button "[PERSON_NAME]" at bounding box center [448, 264] width 64 height 12
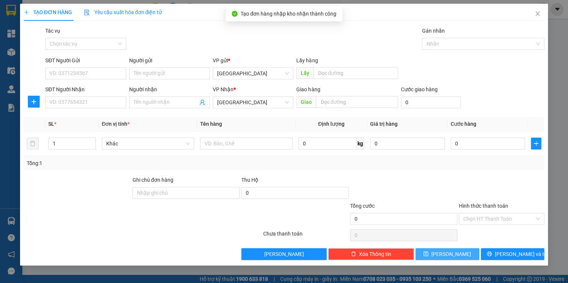
scroll to position [0, 0]
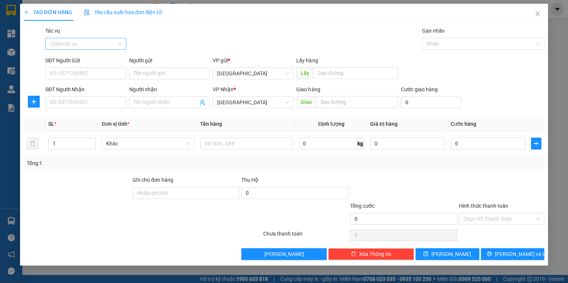
click at [98, 42] on input "Tác vụ" at bounding box center [83, 43] width 67 height 11
click at [89, 69] on div "Nhập hàng kho nhận" at bounding box center [86, 71] width 72 height 8
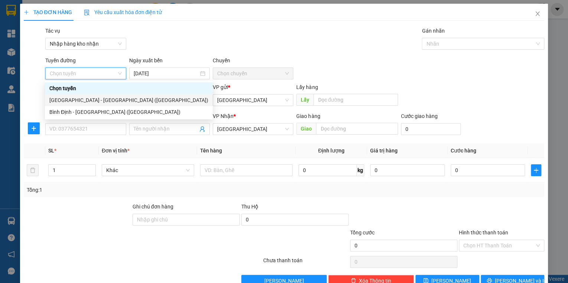
click at [76, 99] on div "[GEOGRAPHIC_DATA] - [GEOGRAPHIC_DATA] ([GEOGRAPHIC_DATA])" at bounding box center [128, 100] width 159 height 8
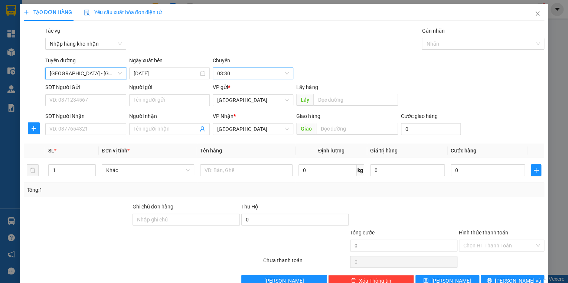
click at [218, 74] on span "03:30" at bounding box center [253, 73] width 72 height 11
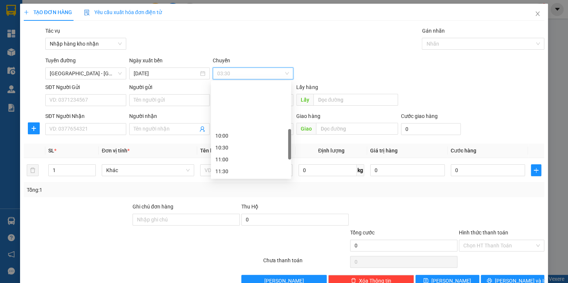
scroll to position [178, 0]
click at [227, 123] on div "12:00" at bounding box center [250, 124] width 71 height 8
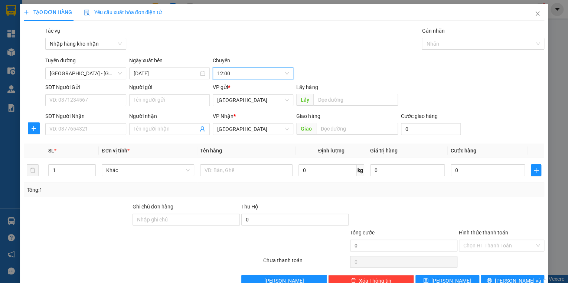
drag, startPoint x: 226, startPoint y: 104, endPoint x: 228, endPoint y: 113, distance: 9.6
click at [226, 104] on span "[GEOGRAPHIC_DATA]" at bounding box center [253, 100] width 72 height 11
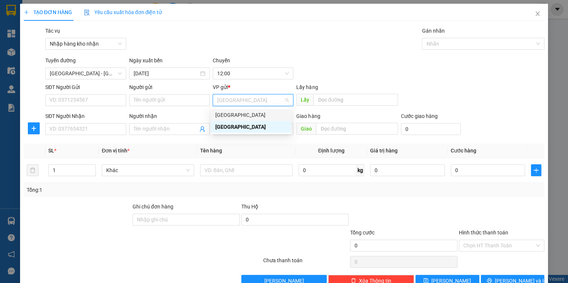
click at [227, 116] on div "[GEOGRAPHIC_DATA]" at bounding box center [250, 115] width 71 height 8
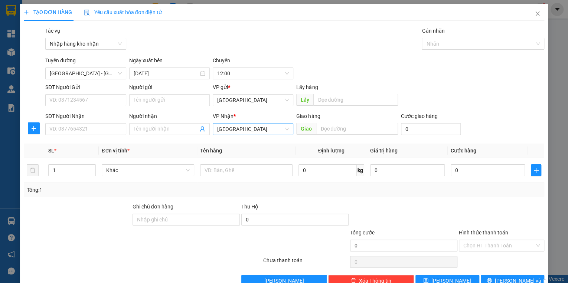
click at [227, 122] on div "VP Nhận *" at bounding box center [253, 117] width 81 height 11
click at [229, 129] on span "[GEOGRAPHIC_DATA]" at bounding box center [253, 129] width 72 height 11
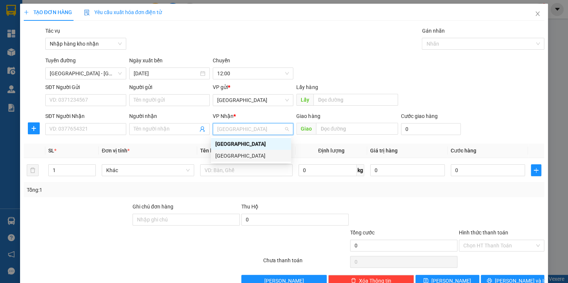
click at [237, 155] on div "[GEOGRAPHIC_DATA]" at bounding box center [250, 156] width 71 height 8
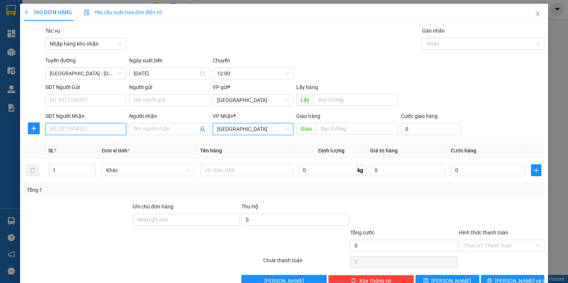
click at [79, 130] on input "SĐT Người Nhận" at bounding box center [85, 129] width 81 height 12
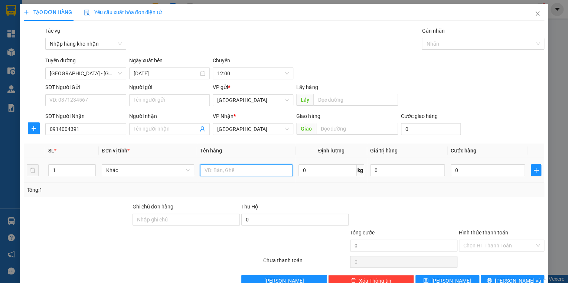
click at [226, 175] on input "text" at bounding box center [246, 171] width 93 height 12
click at [73, 168] on input "1" at bounding box center [72, 170] width 47 height 11
click at [93, 168] on span "up" at bounding box center [92, 168] width 4 height 4
click at [483, 178] on div "0" at bounding box center [488, 170] width 75 height 15
click at [480, 173] on div "0" at bounding box center [488, 170] width 75 height 15
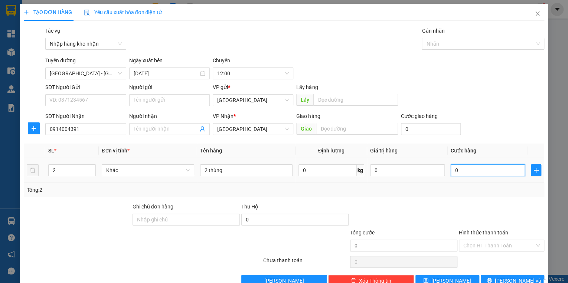
click at [480, 173] on input "0" at bounding box center [488, 171] width 75 height 12
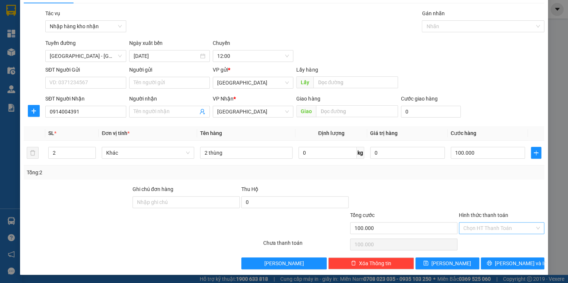
click at [492, 230] on input "Hình thức thanh toán" at bounding box center [499, 228] width 71 height 11
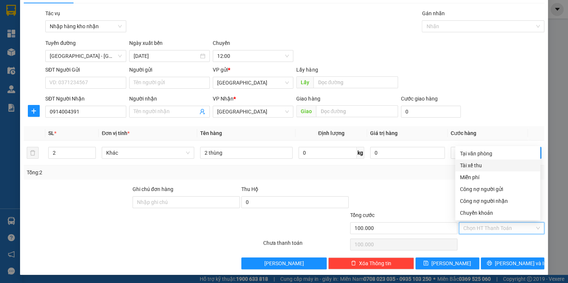
click at [472, 165] on div "Tài xế thu" at bounding box center [498, 166] width 76 height 8
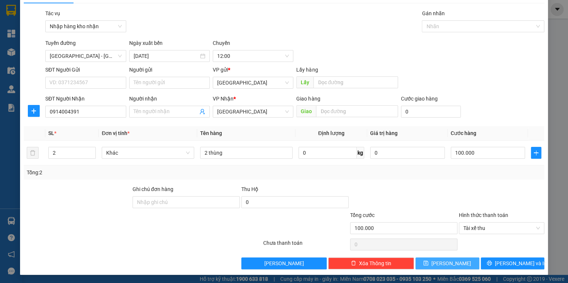
click at [466, 263] on button "[PERSON_NAME]" at bounding box center [448, 264] width 64 height 12
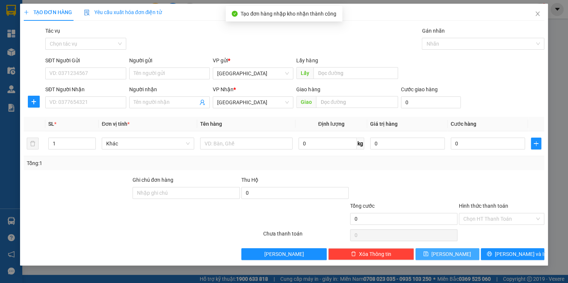
scroll to position [0, 0]
click at [263, 78] on span "[GEOGRAPHIC_DATA]" at bounding box center [253, 73] width 72 height 11
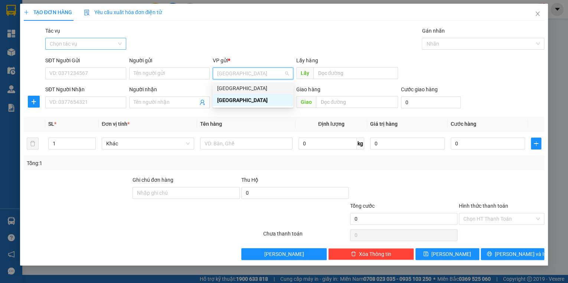
click at [79, 45] on input "Tác vụ" at bounding box center [83, 43] width 67 height 11
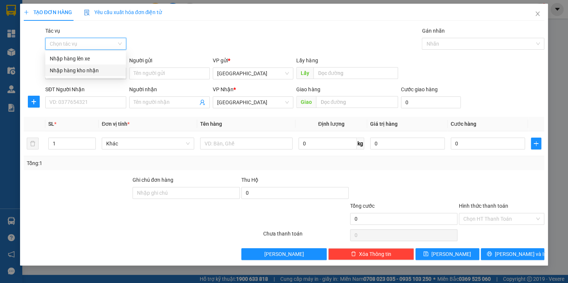
click at [82, 69] on div "Nhập hàng kho nhận" at bounding box center [86, 71] width 72 height 8
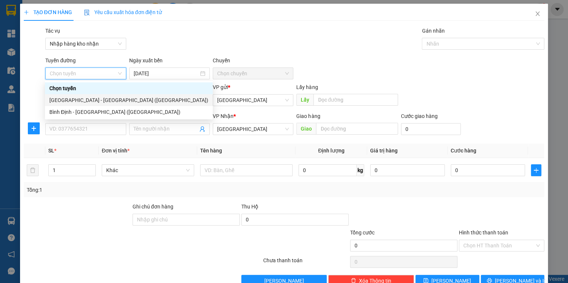
click at [78, 101] on div "[GEOGRAPHIC_DATA] - [GEOGRAPHIC_DATA] ([GEOGRAPHIC_DATA])" at bounding box center [128, 100] width 159 height 8
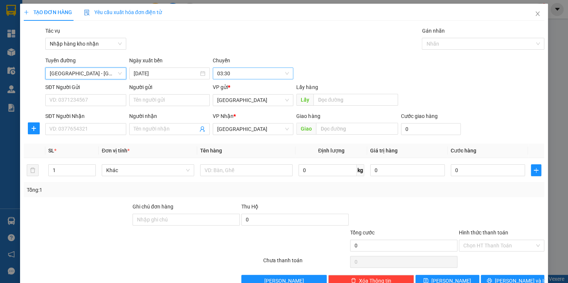
click at [235, 76] on span "03:30" at bounding box center [253, 73] width 72 height 11
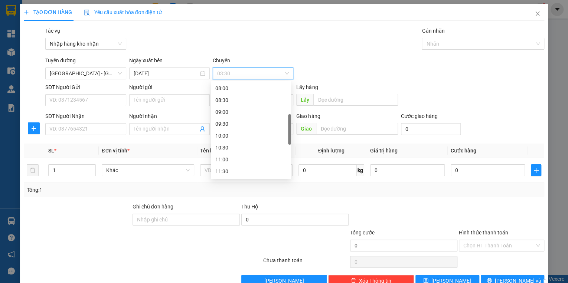
scroll to position [208, 0]
click at [224, 91] on div "12:00" at bounding box center [250, 94] width 71 height 8
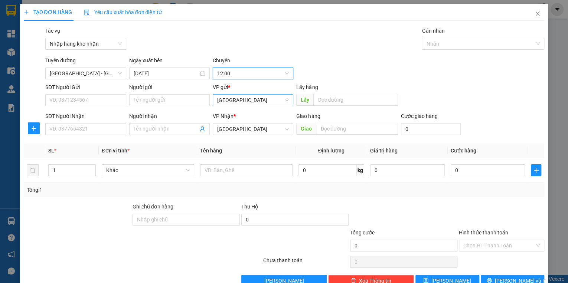
click at [235, 105] on span "[GEOGRAPHIC_DATA]" at bounding box center [253, 100] width 72 height 11
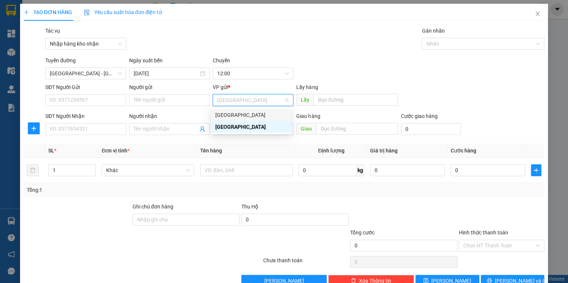
click at [233, 115] on div "[GEOGRAPHIC_DATA]" at bounding box center [250, 115] width 71 height 8
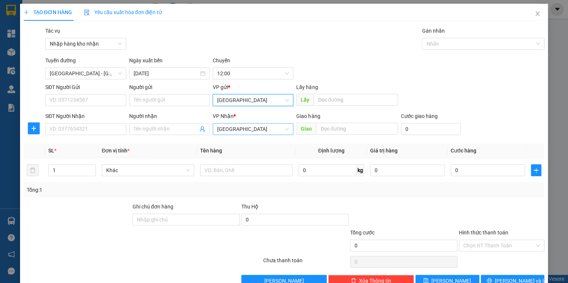
click at [233, 129] on span "[GEOGRAPHIC_DATA]" at bounding box center [253, 129] width 72 height 11
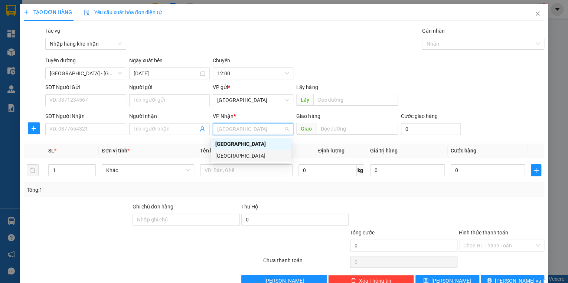
click at [238, 153] on div "[GEOGRAPHIC_DATA]" at bounding box center [250, 156] width 71 height 8
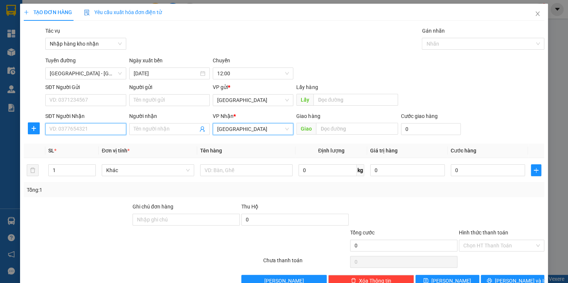
click at [80, 131] on input "SĐT Người Nhận" at bounding box center [85, 129] width 81 height 12
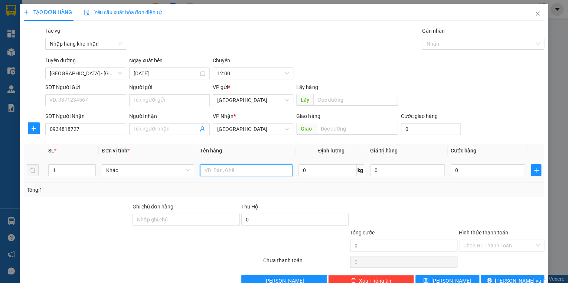
click at [233, 174] on input "text" at bounding box center [246, 171] width 93 height 12
click at [473, 171] on input "0" at bounding box center [488, 171] width 75 height 12
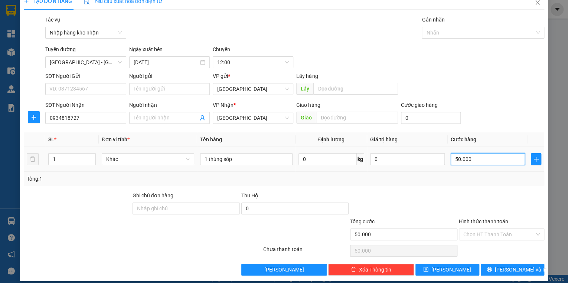
scroll to position [17, 0]
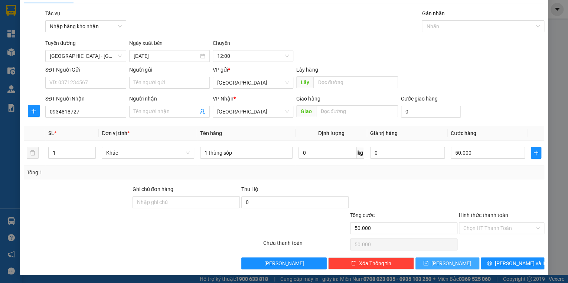
click at [455, 265] on button "[PERSON_NAME]" at bounding box center [448, 264] width 64 height 12
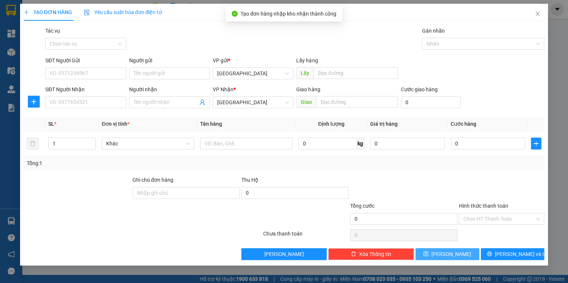
scroll to position [0, 0]
click at [541, 16] on icon "close" at bounding box center [538, 14] width 6 height 6
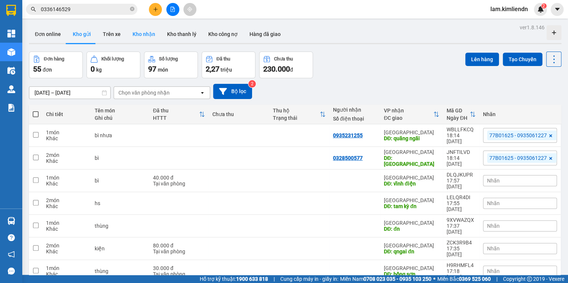
click at [141, 33] on button "Kho nhận" at bounding box center [144, 34] width 35 height 18
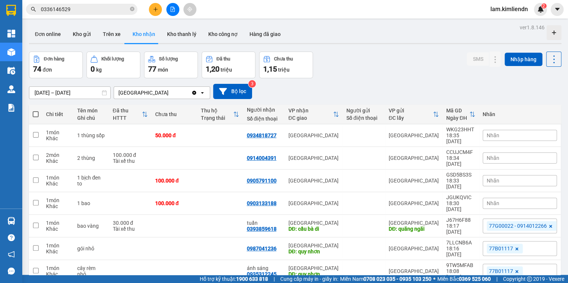
click at [494, 134] on span "Nhãn" at bounding box center [493, 136] width 13 height 6
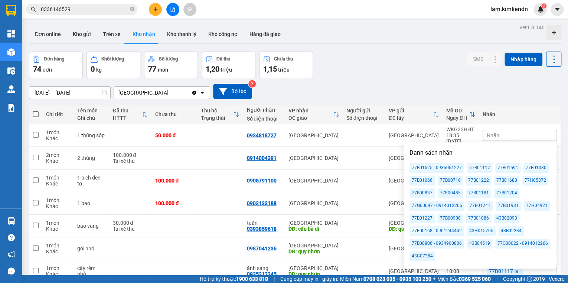
click at [512, 168] on div "77B01591" at bounding box center [508, 168] width 25 height 10
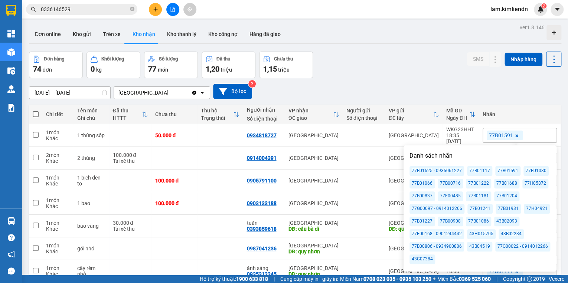
click at [477, 81] on div "[DATE] – [DATE] Press the down arrow key to interact with the calendar and sele…" at bounding box center [295, 91] width 533 height 26
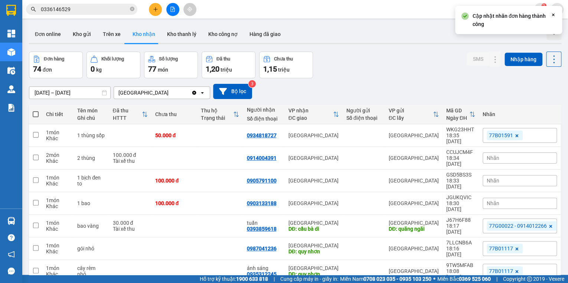
click at [529, 153] on div "Nhãn" at bounding box center [520, 158] width 74 height 11
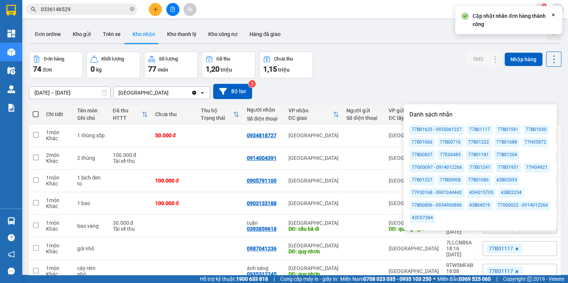
click at [501, 130] on div "77B01591" at bounding box center [508, 130] width 25 height 10
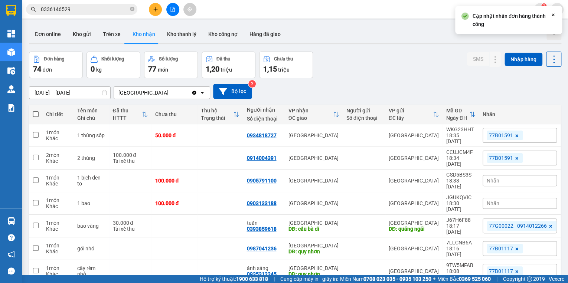
click at [489, 92] on div "[DATE] – [DATE] Press the down arrow key to interact with the calendar and sele…" at bounding box center [295, 91] width 533 height 15
click at [509, 175] on div "Nhãn" at bounding box center [520, 180] width 74 height 11
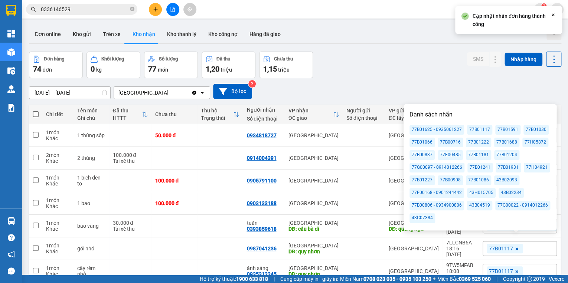
click at [498, 128] on div "77B01591" at bounding box center [508, 130] width 25 height 10
click at [474, 83] on div "[DATE] – [DATE] Press the down arrow key to interact with the calendar and sele…" at bounding box center [295, 91] width 533 height 26
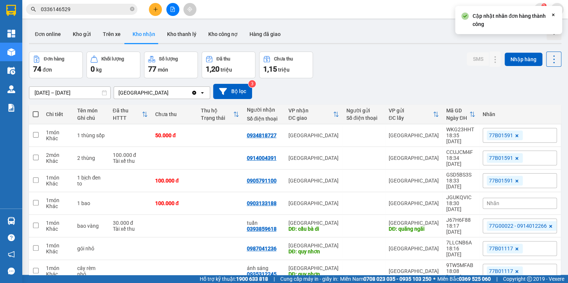
click at [507, 198] on div "Nhãn" at bounding box center [520, 203] width 74 height 11
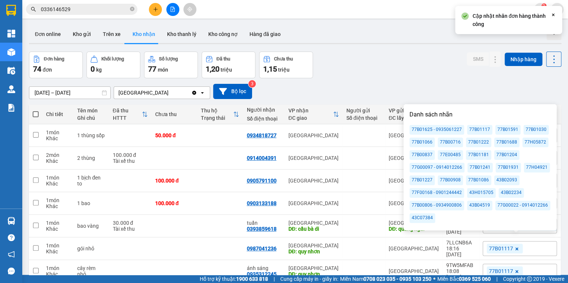
click at [510, 131] on div "77B01591" at bounding box center [508, 130] width 25 height 10
click at [388, 61] on div "Đơn hàng 74 đơn Khối lượng 0 kg Số lượng 77 món Đã thu 1,20 triệu Chưa thu 1,15…" at bounding box center [295, 65] width 533 height 27
